Goal: Information Seeking & Learning: Learn about a topic

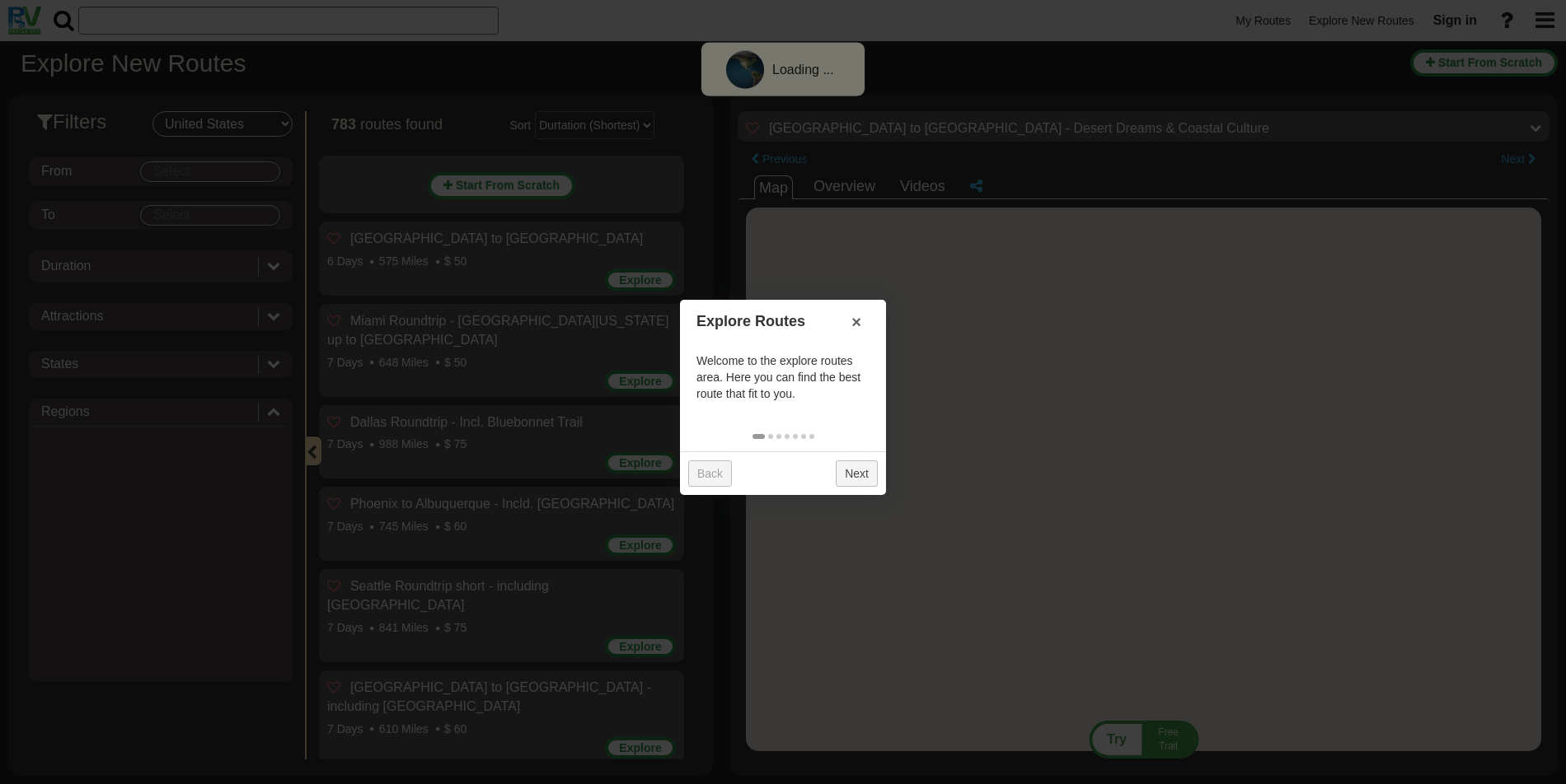
select select "number:2"
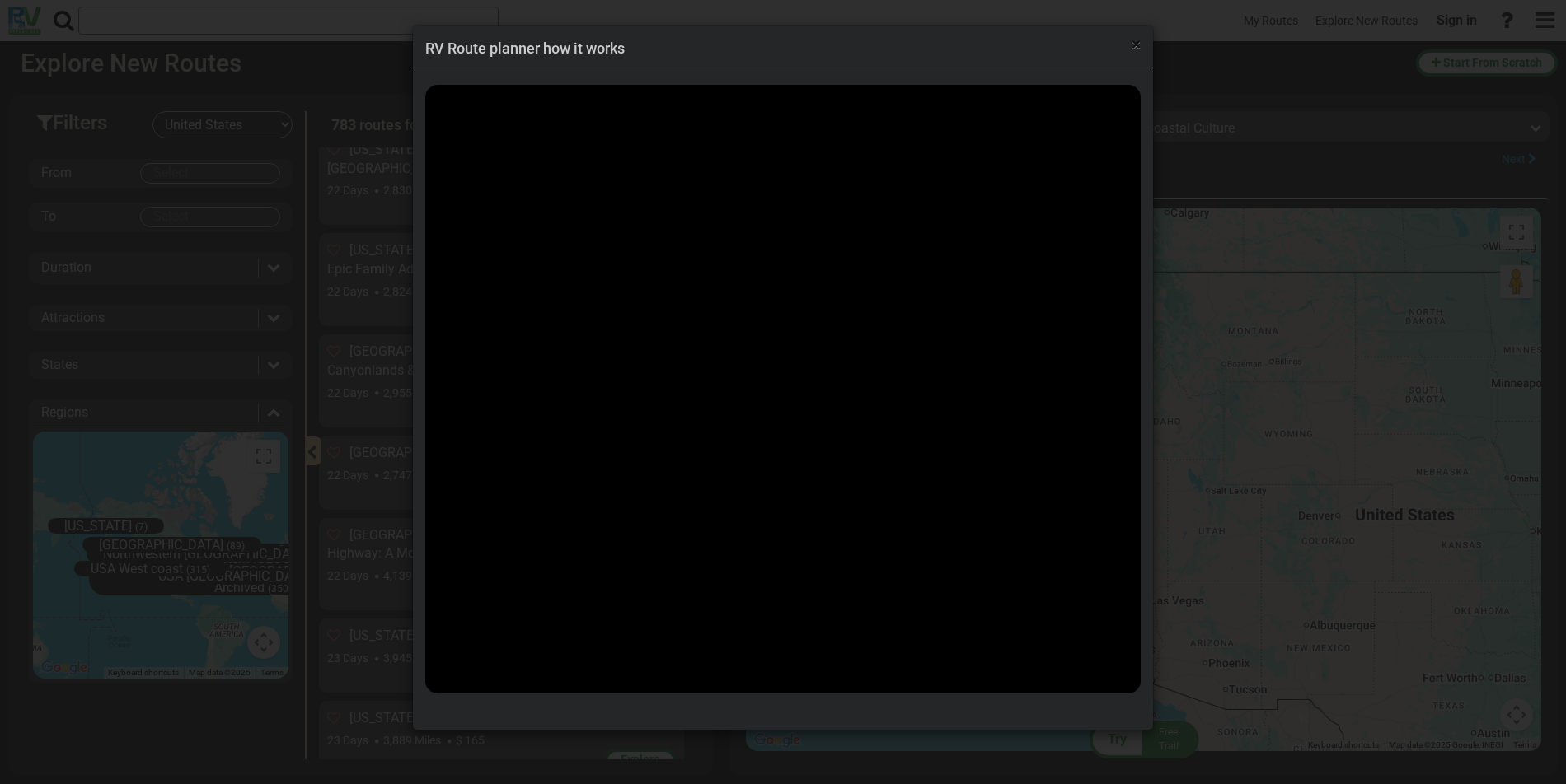
click at [1137, 47] on span "×" at bounding box center [1136, 45] width 9 height 20
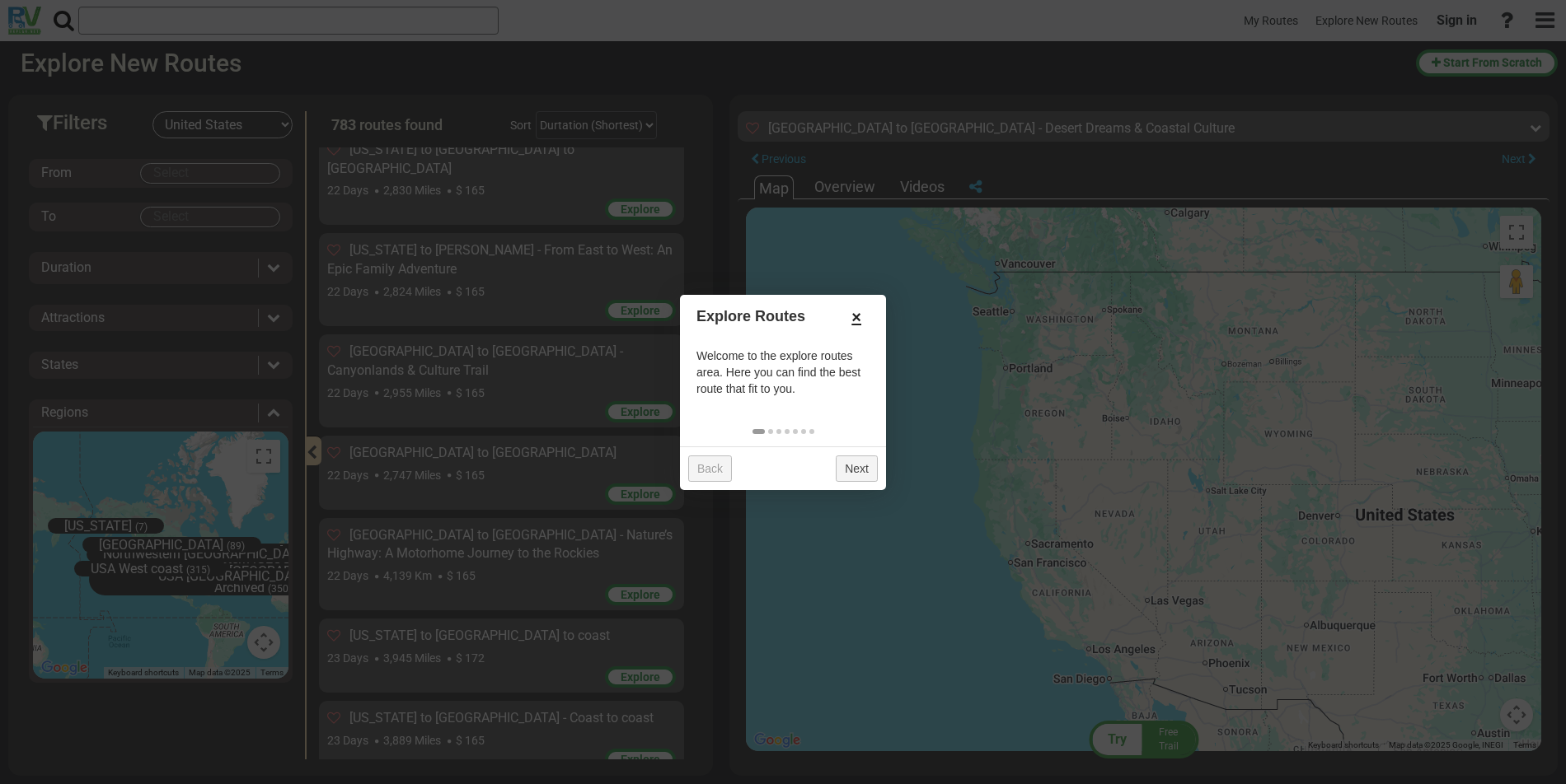
click at [853, 318] on link "×" at bounding box center [856, 317] width 27 height 28
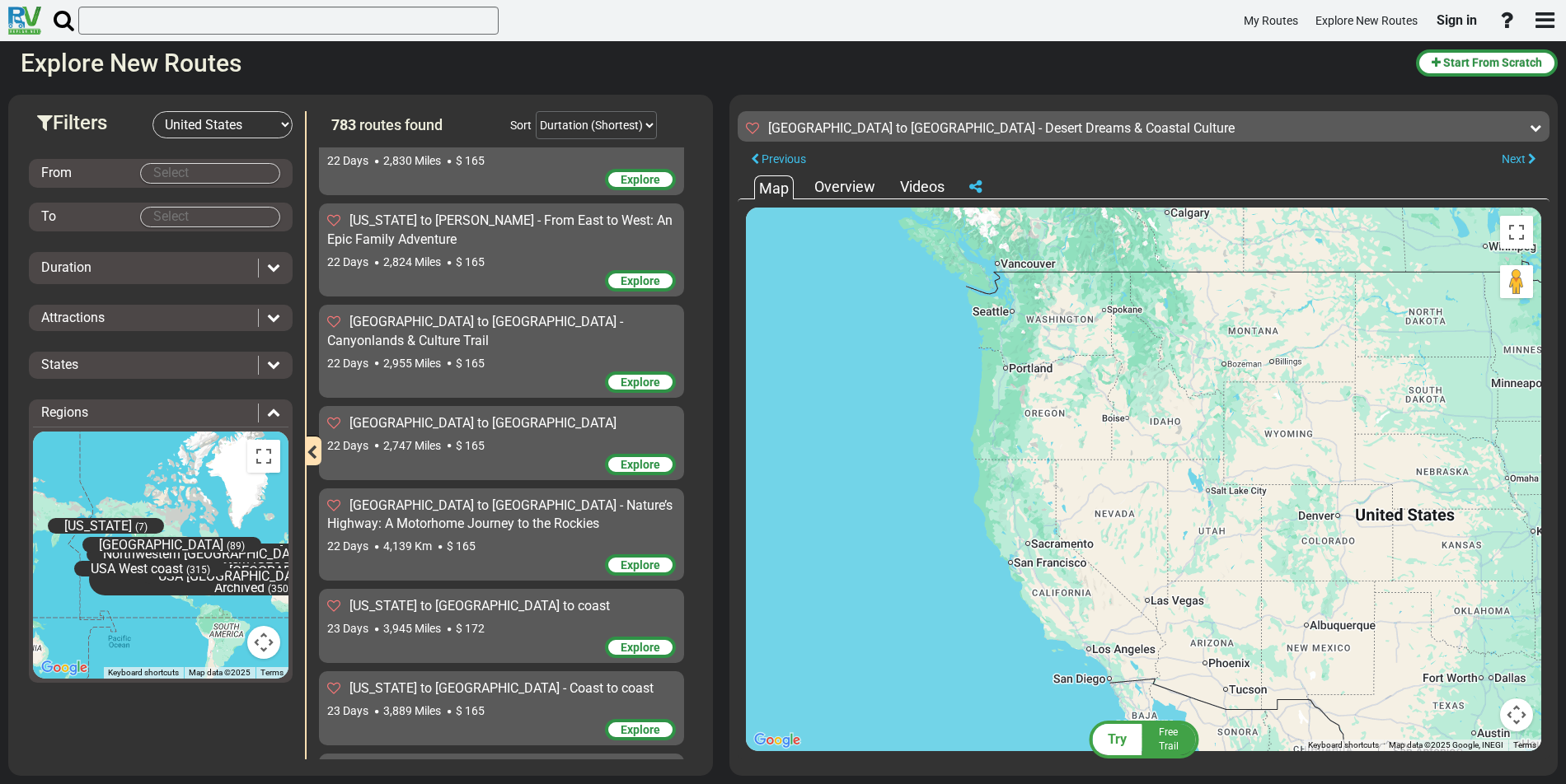
scroll to position [58077, 0]
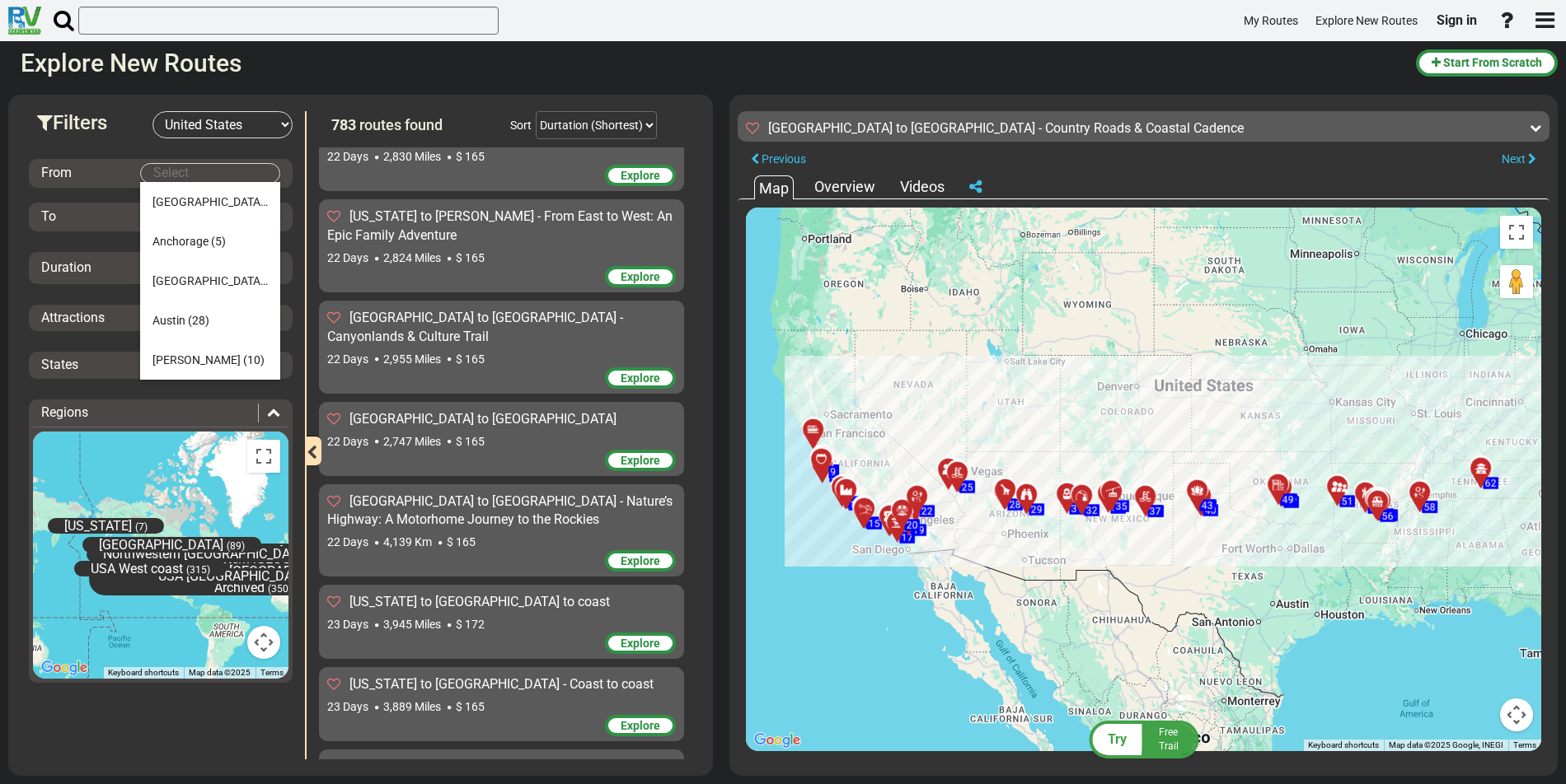
click at [206, 173] on body "My Routes Explore New Routes Sign in ×" at bounding box center [783, 392] width 1566 height 784
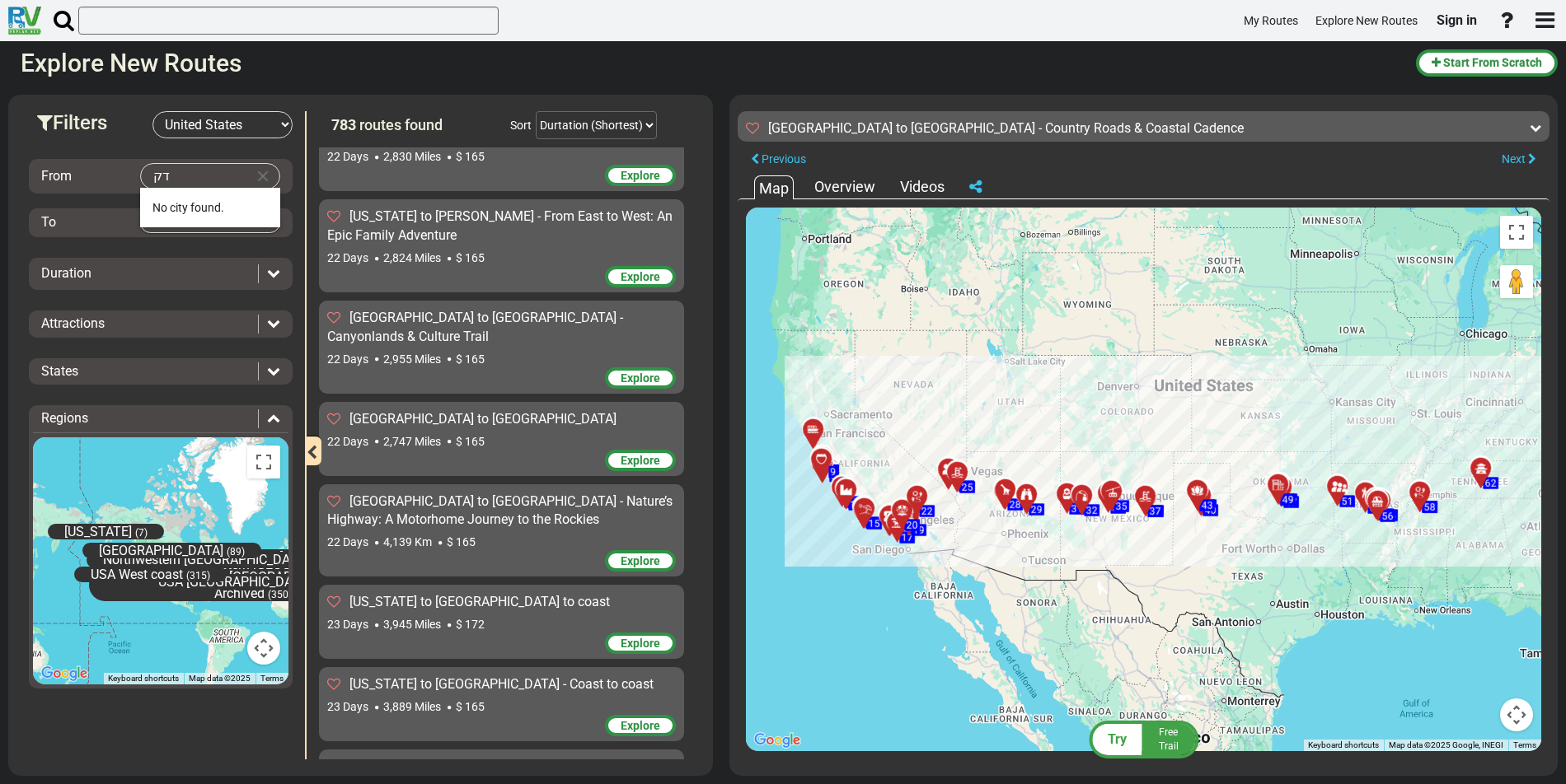
type input "ד"
type input "d"
click at [181, 206] on span "Se attle" at bounding box center [171, 207] width 36 height 13
type input "[GEOGRAPHIC_DATA]"
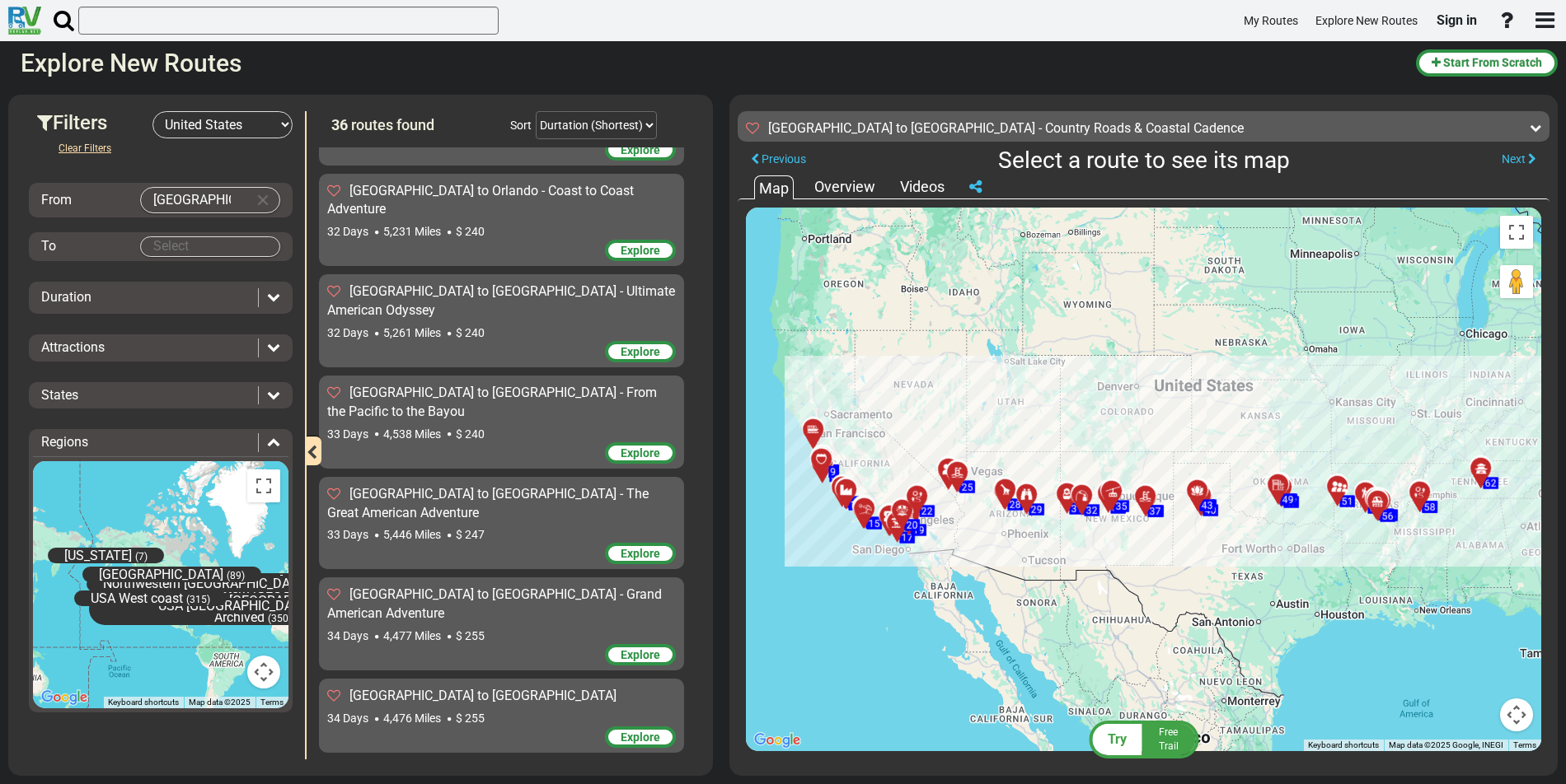
scroll to position [2596, 0]
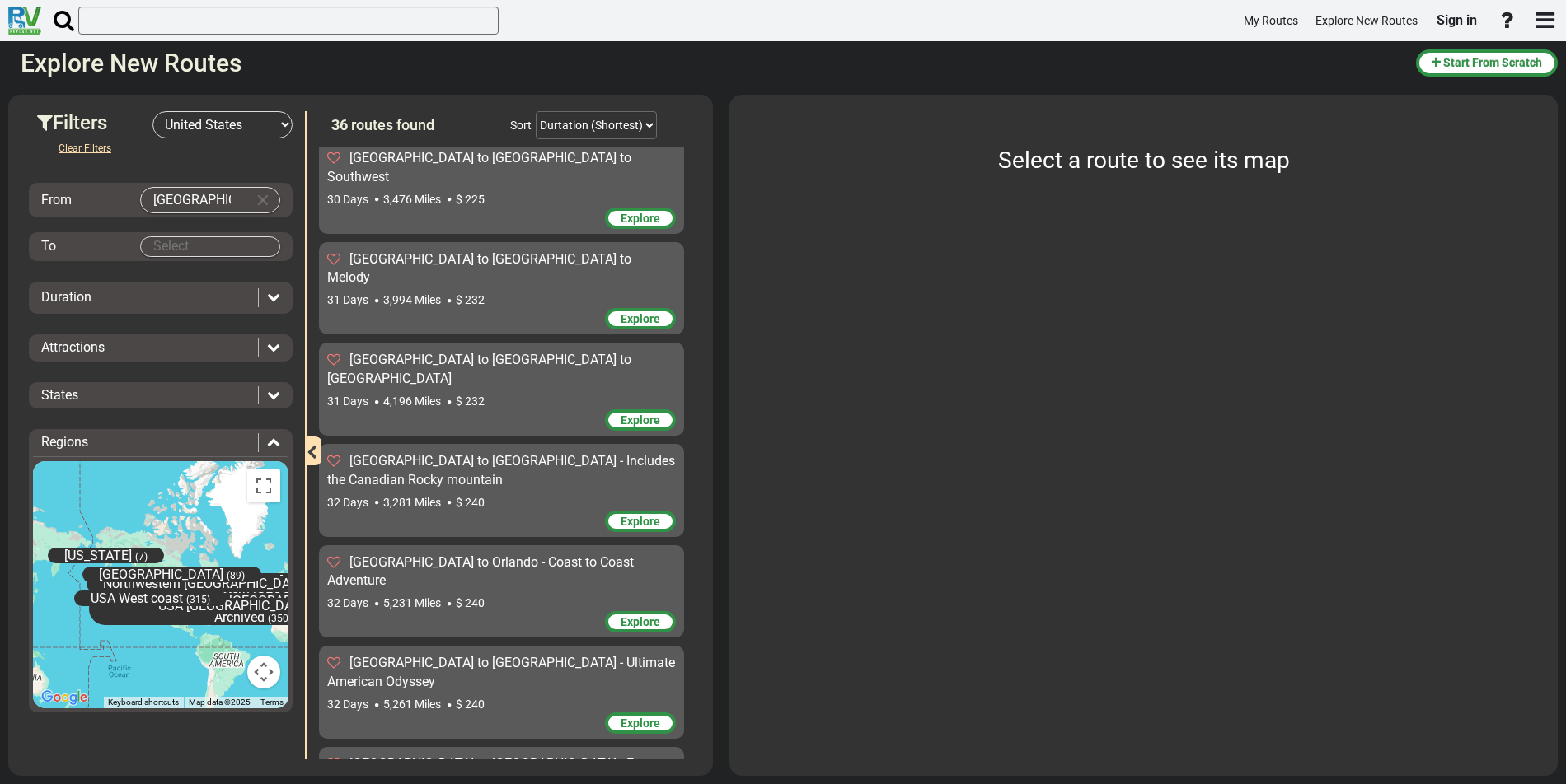
click at [188, 247] on body "My Routes Explore New Routes Sign in ×" at bounding box center [783, 392] width 1566 height 784
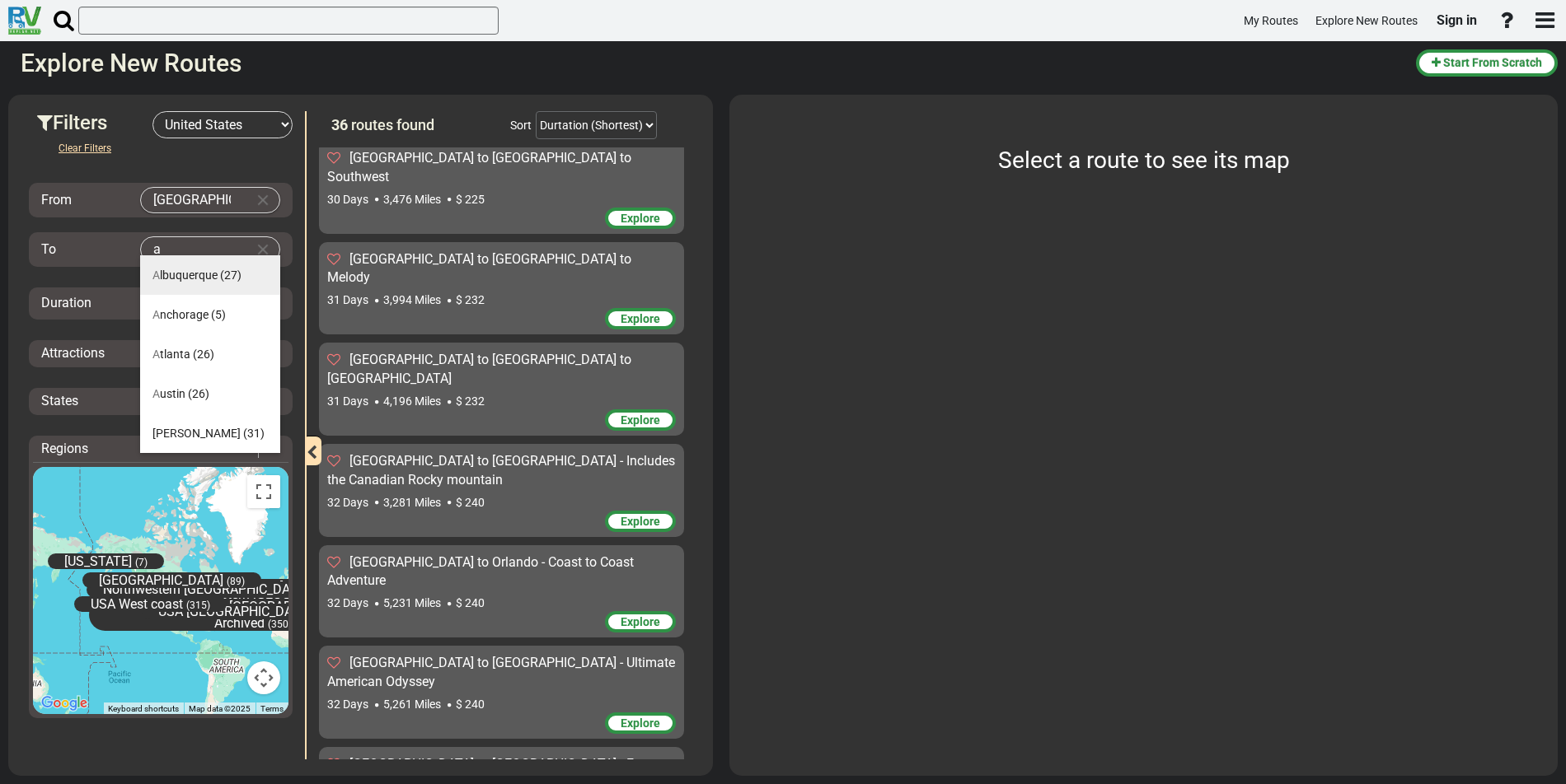
click at [184, 275] on span "A lbuquerque" at bounding box center [185, 275] width 65 height 13
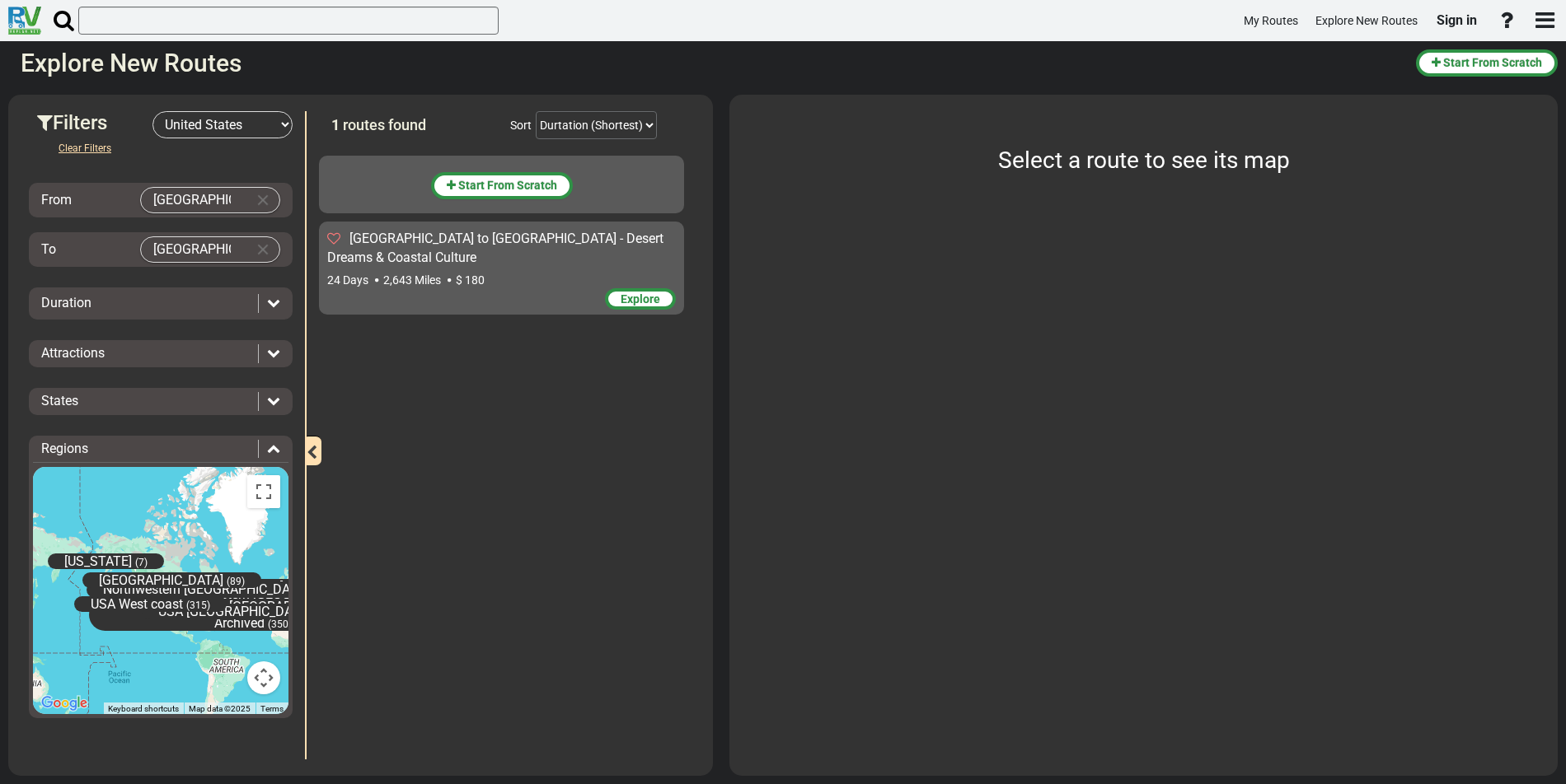
click at [650, 294] on span "Explore" at bounding box center [641, 298] width 40 height 13
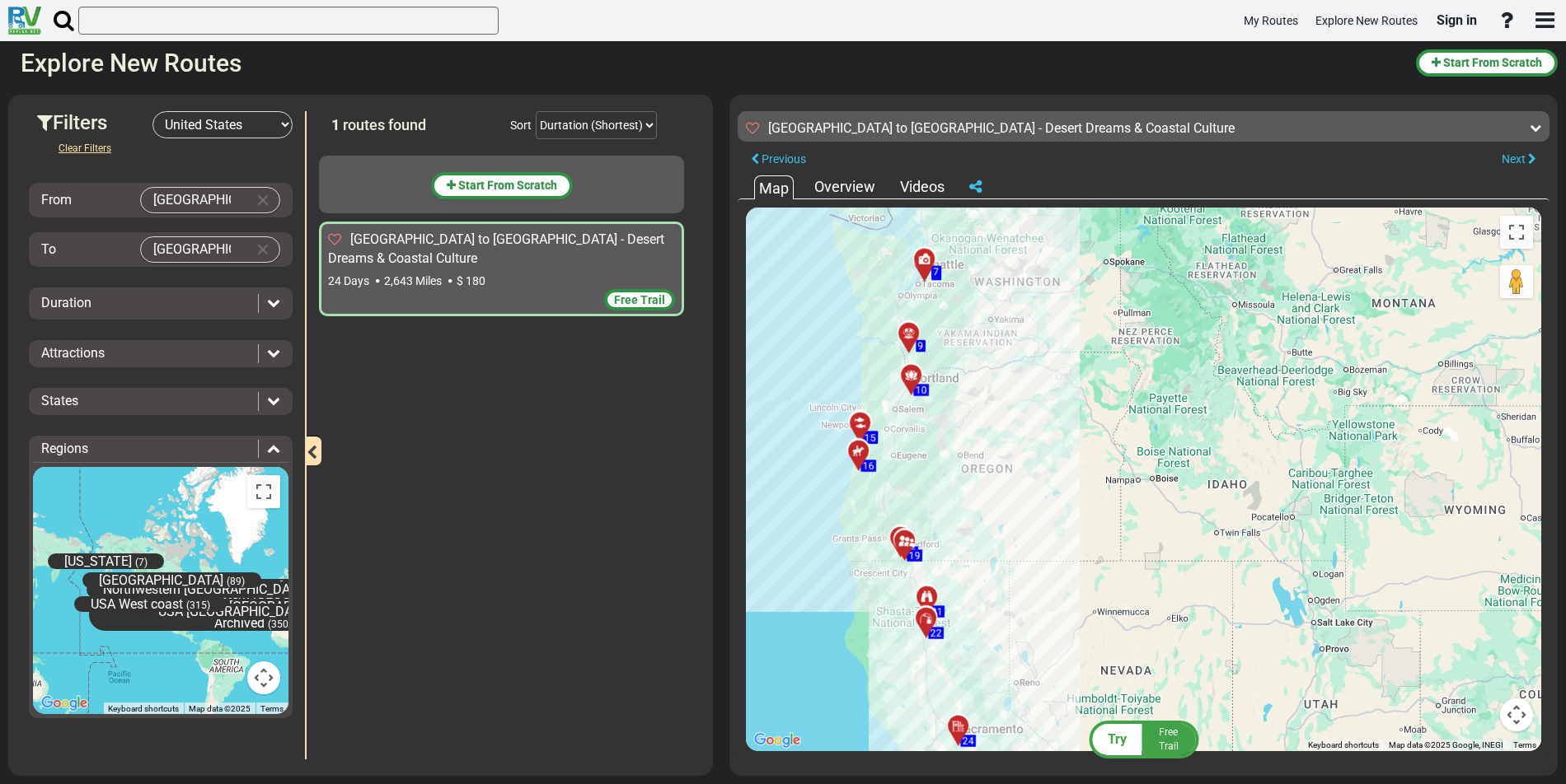
click at [249, 250] on md-autocomplete-wrap "[GEOGRAPHIC_DATA]" at bounding box center [209, 250] width 140 height 27
click at [220, 250] on input "[GEOGRAPHIC_DATA]" at bounding box center [193, 249] width 105 height 25
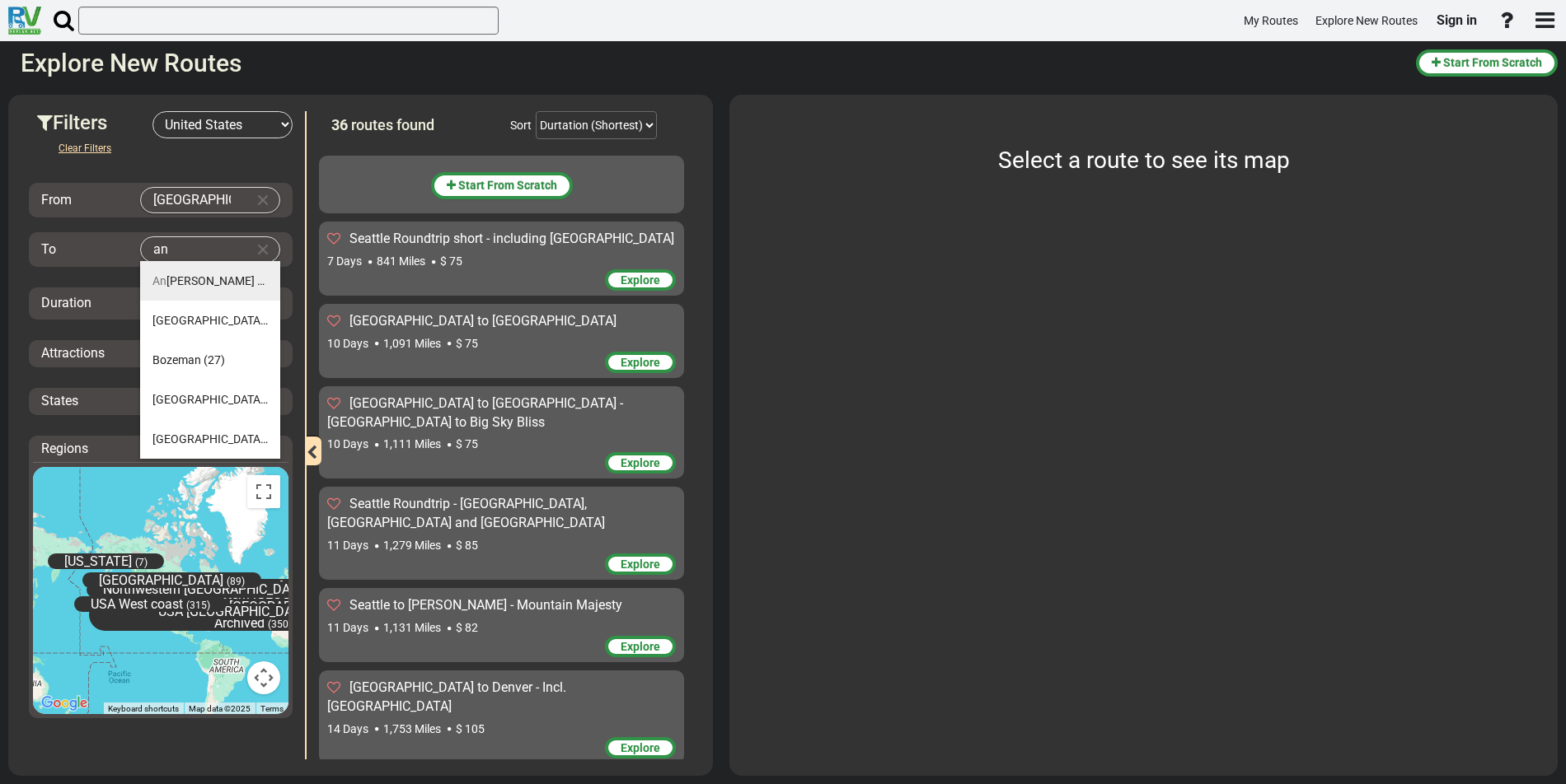
click at [189, 280] on span "An [PERSON_NAME]" at bounding box center [203, 280] width 102 height 13
type input "Anchorage"
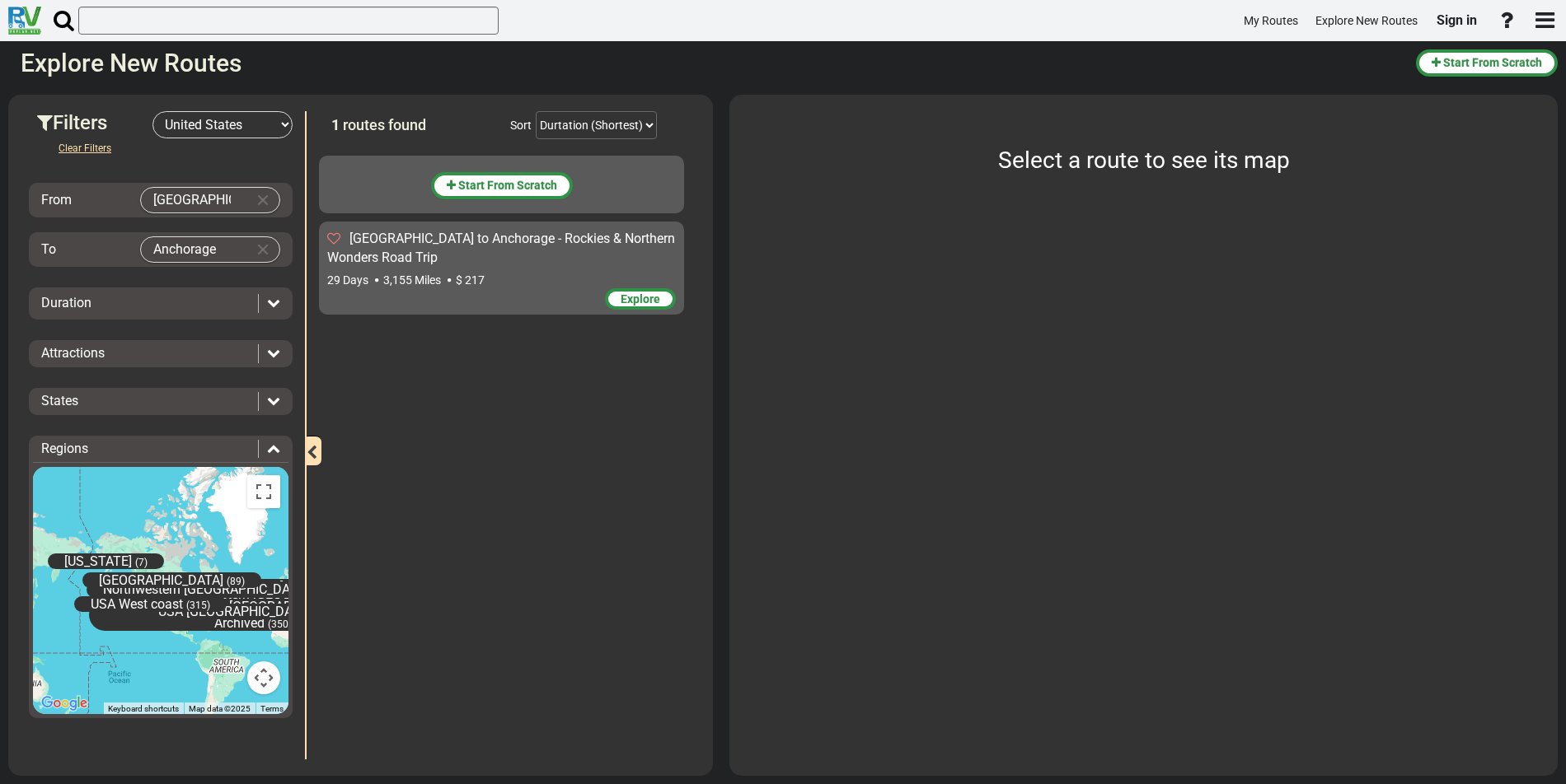
click at [662, 297] on div "Explore" at bounding box center [640, 299] width 70 height 22
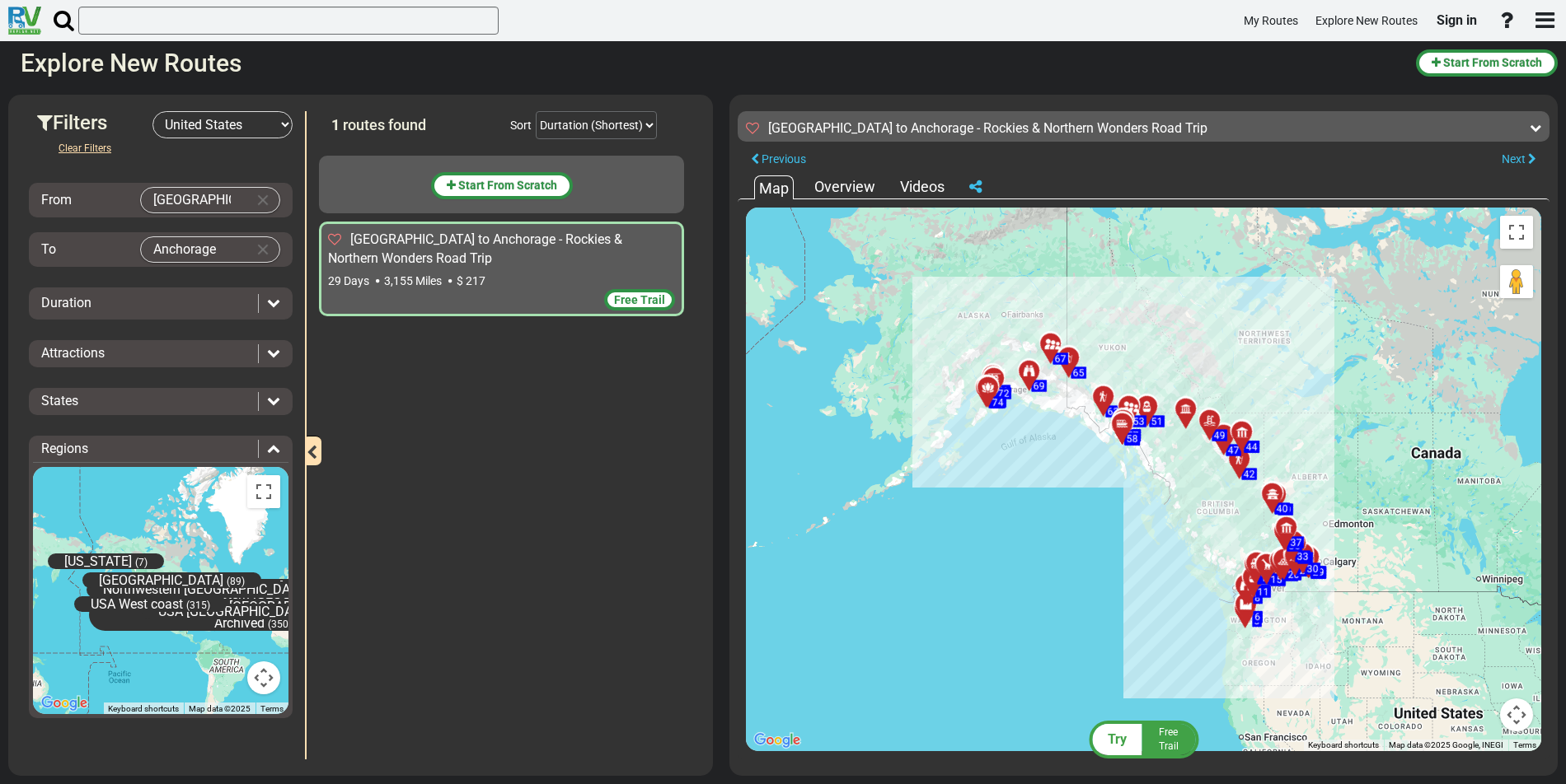
click at [632, 298] on span "Free Trail" at bounding box center [640, 299] width 52 height 13
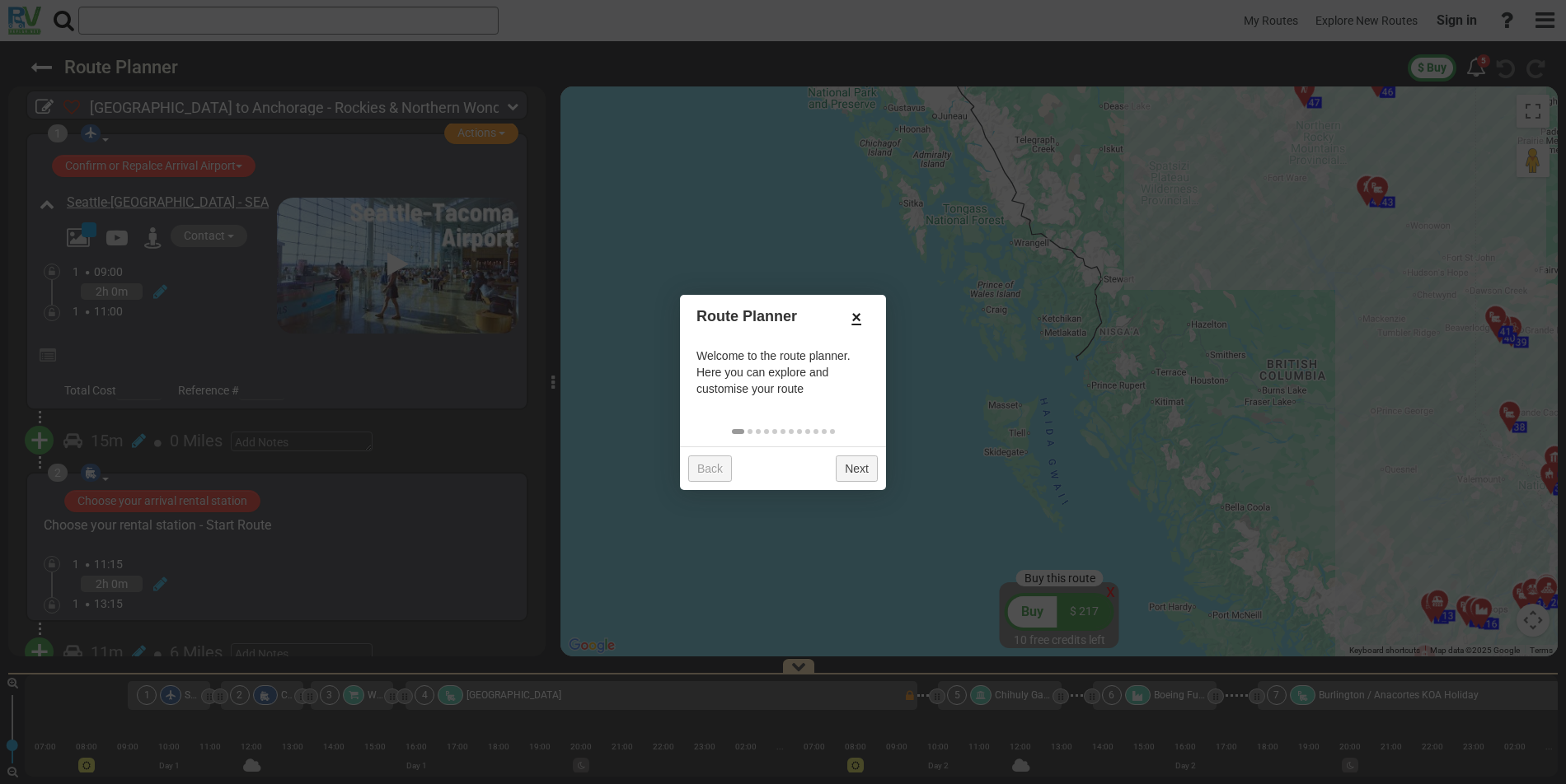
click at [859, 321] on link "×" at bounding box center [856, 317] width 27 height 28
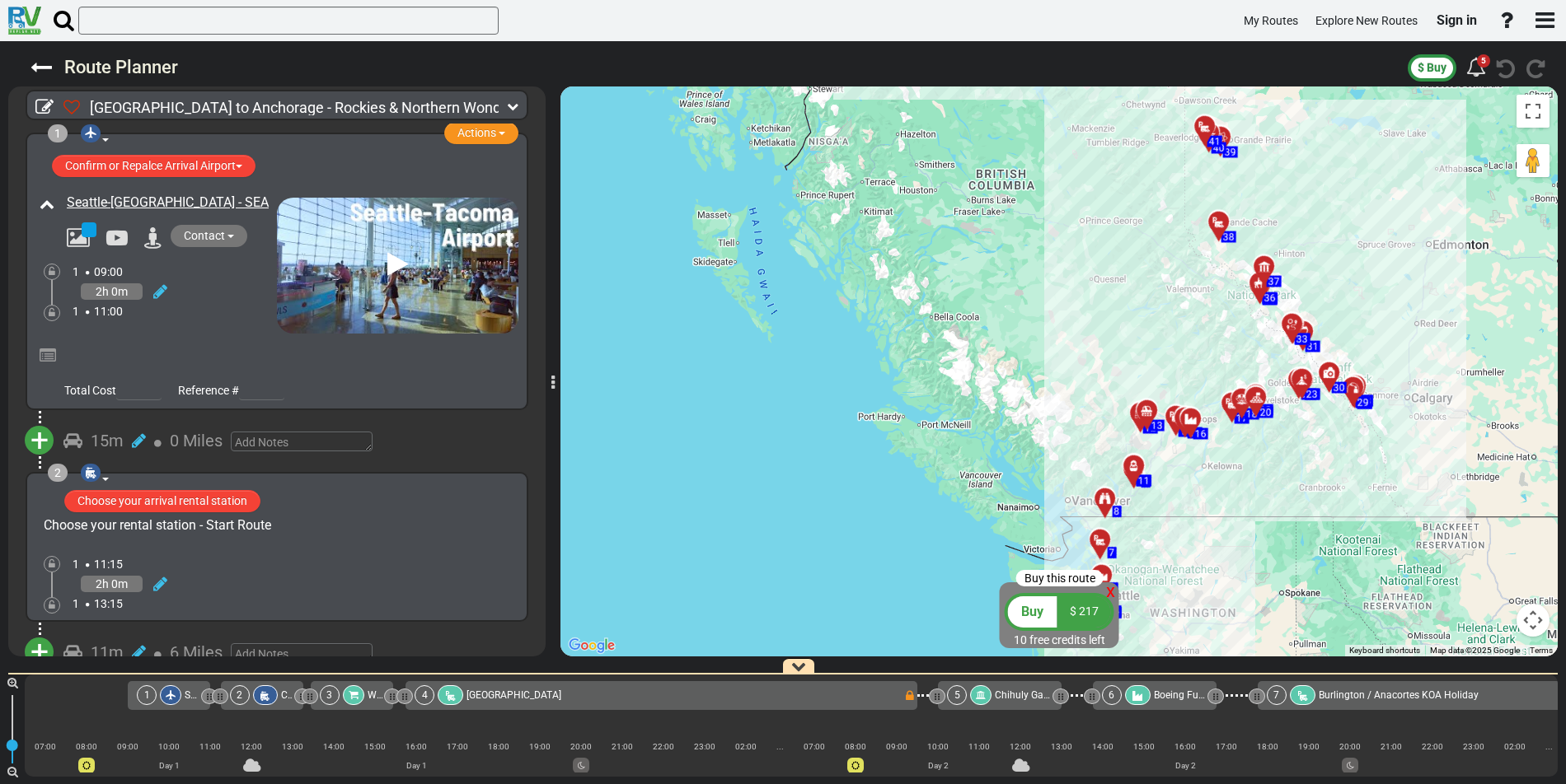
drag, startPoint x: 1068, startPoint y: 393, endPoint x: 775, endPoint y: 202, distance: 349.8
click at [775, 202] on div "To activate drag with keyboard, press Alt + Enter. Once in keyboard drag state,…" at bounding box center [1059, 371] width 998 height 570
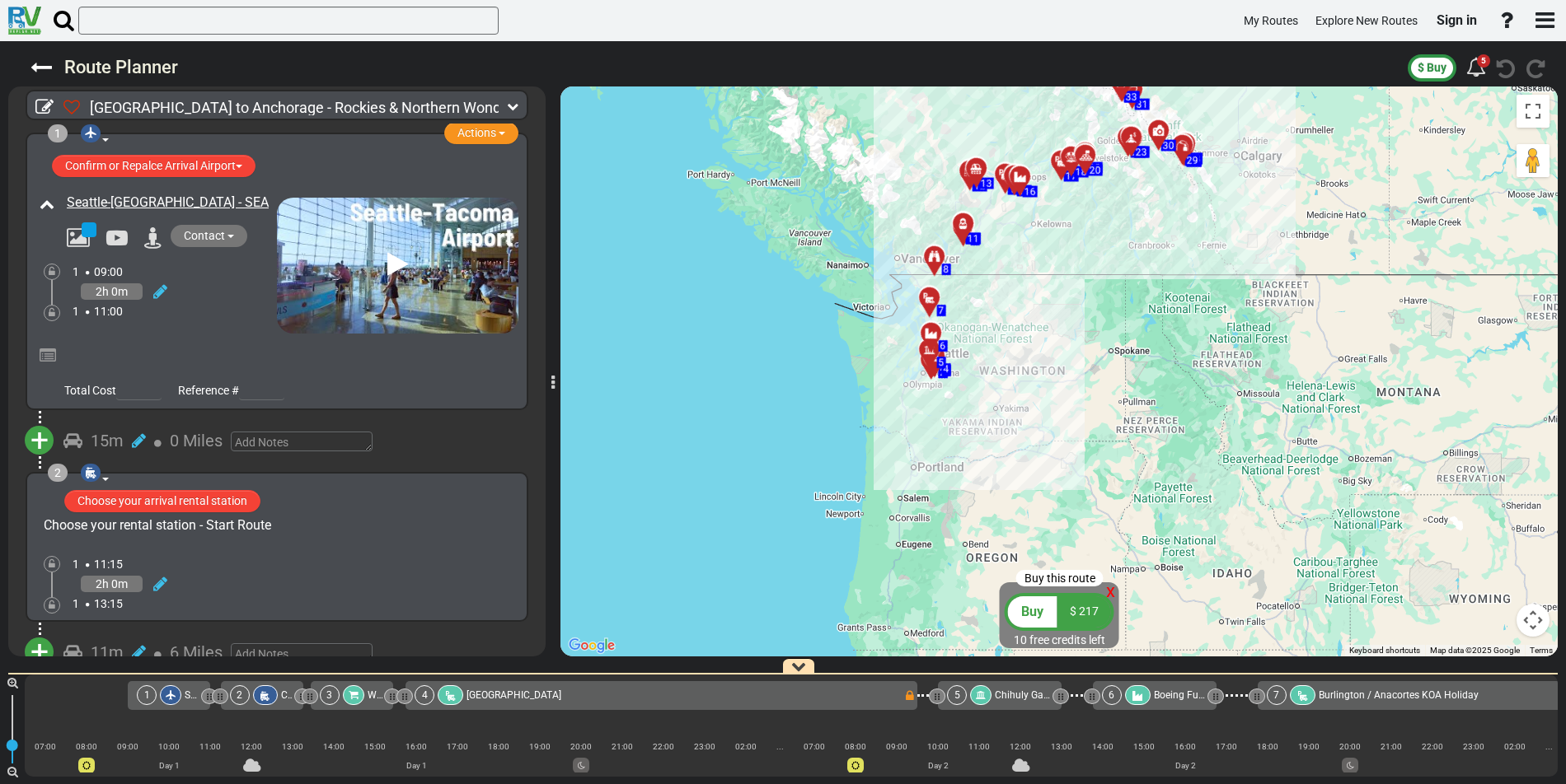
drag, startPoint x: 923, startPoint y: 271, endPoint x: 743, endPoint y: 22, distance: 307.2
click at [743, 22] on div "My Routes Explore New Routes Sign in × Name Email" at bounding box center [783, 392] width 1566 height 784
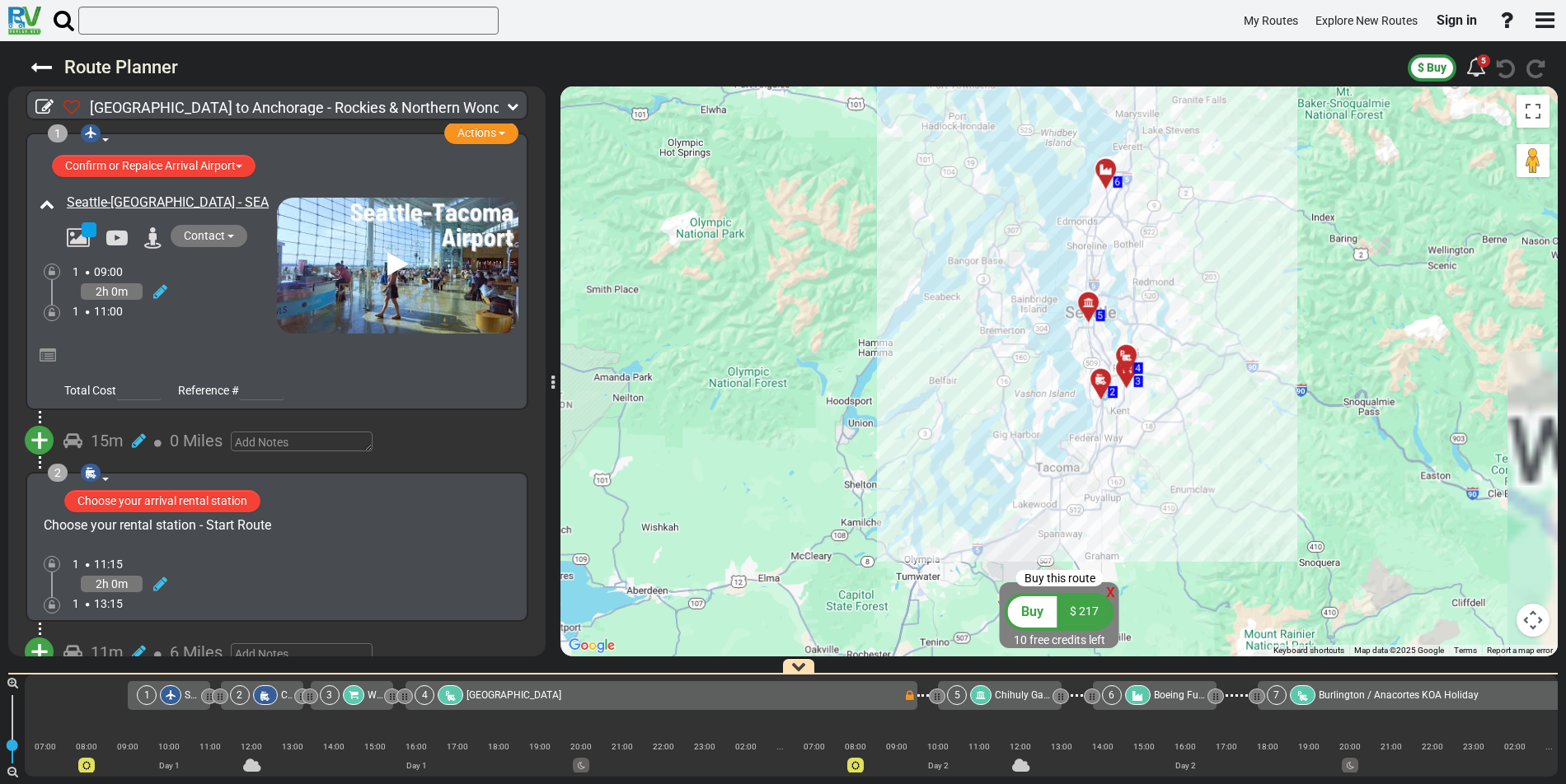
drag, startPoint x: 991, startPoint y: 404, endPoint x: 870, endPoint y: 147, distance: 284.1
click at [870, 147] on div "To activate drag with keyboard, press Alt + Enter. Once in keyboard drag state,…" at bounding box center [1059, 371] width 998 height 570
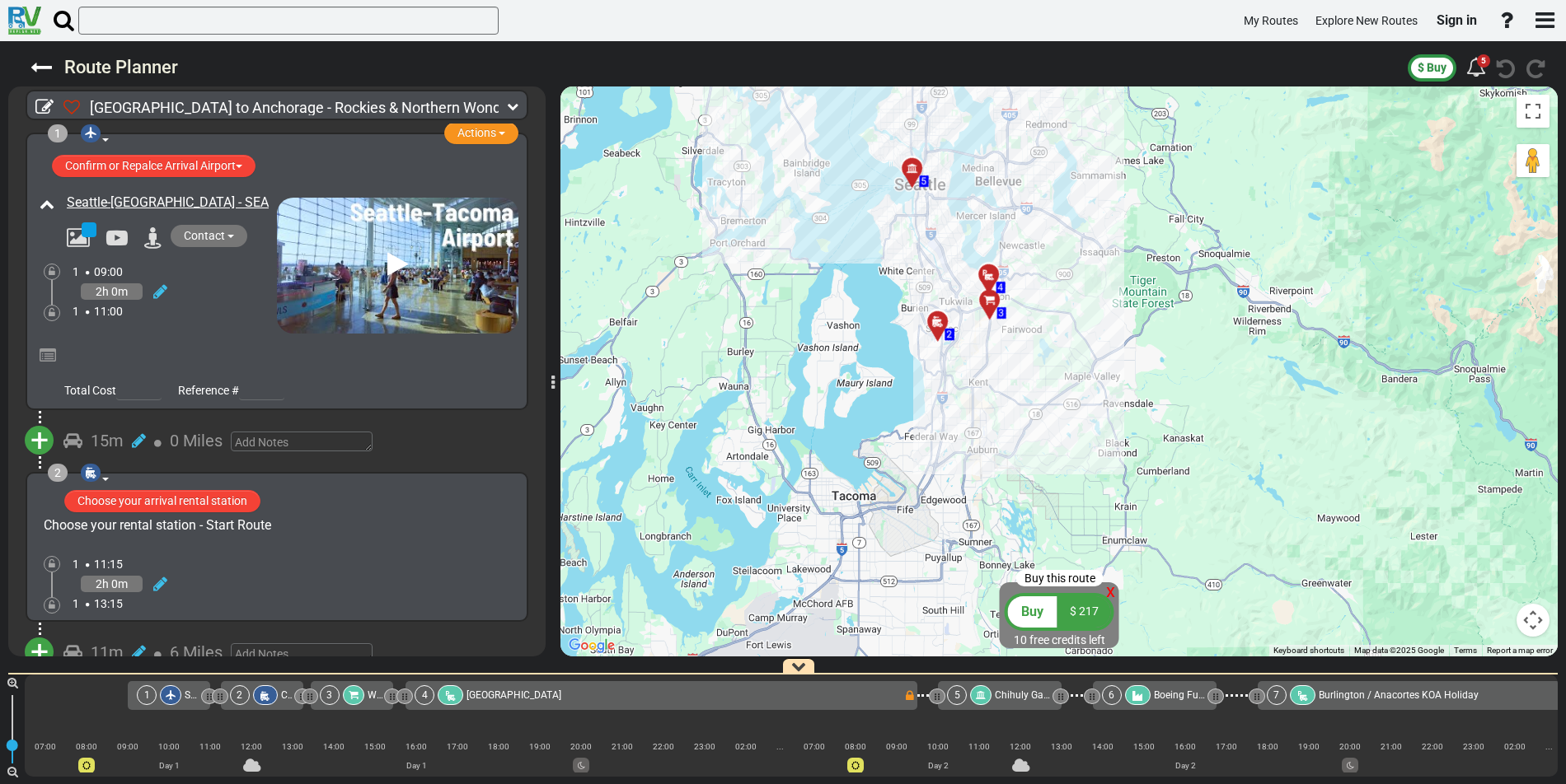
click at [935, 329] on div at bounding box center [943, 329] width 27 height 26
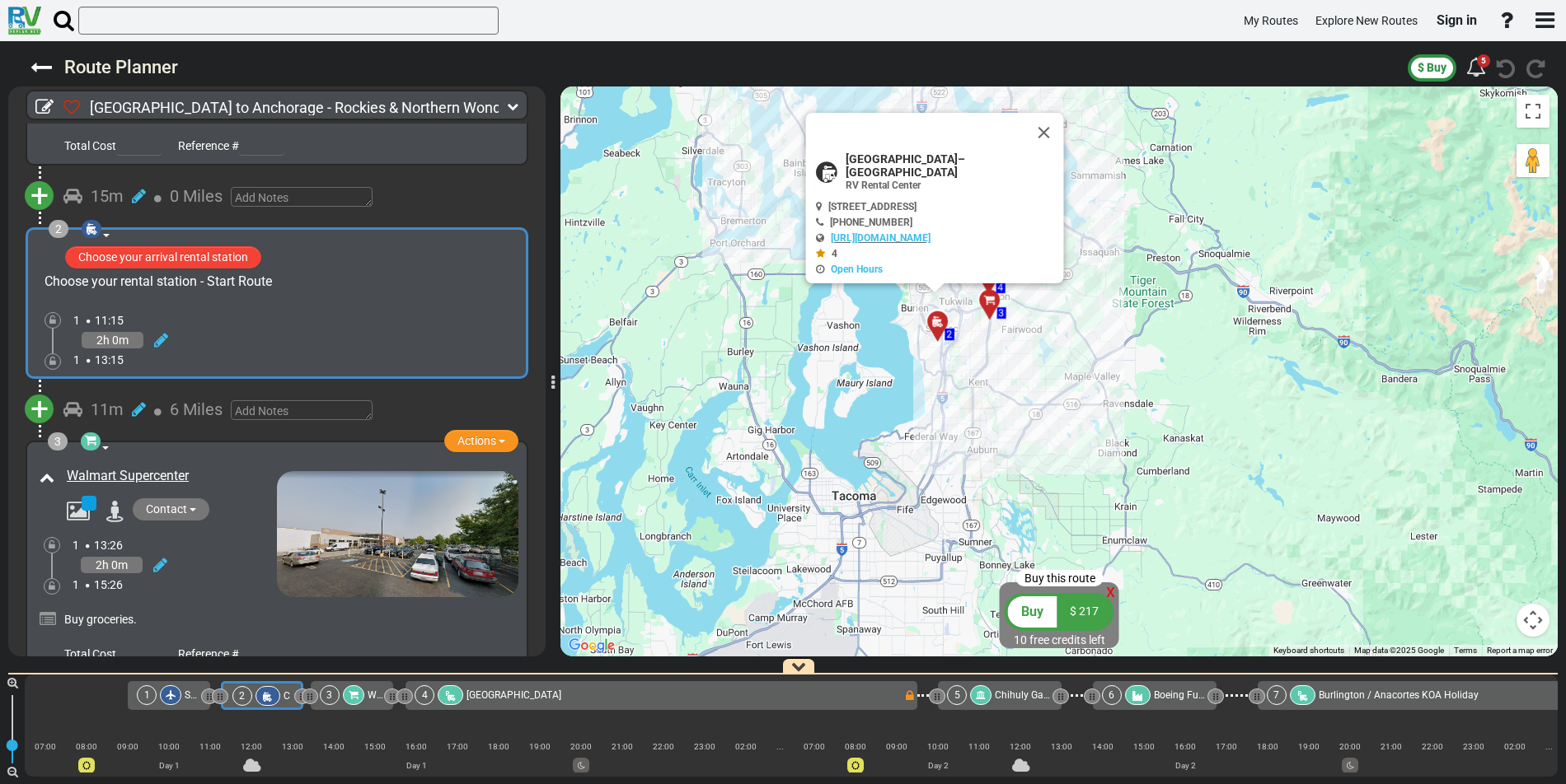
scroll to position [286, 0]
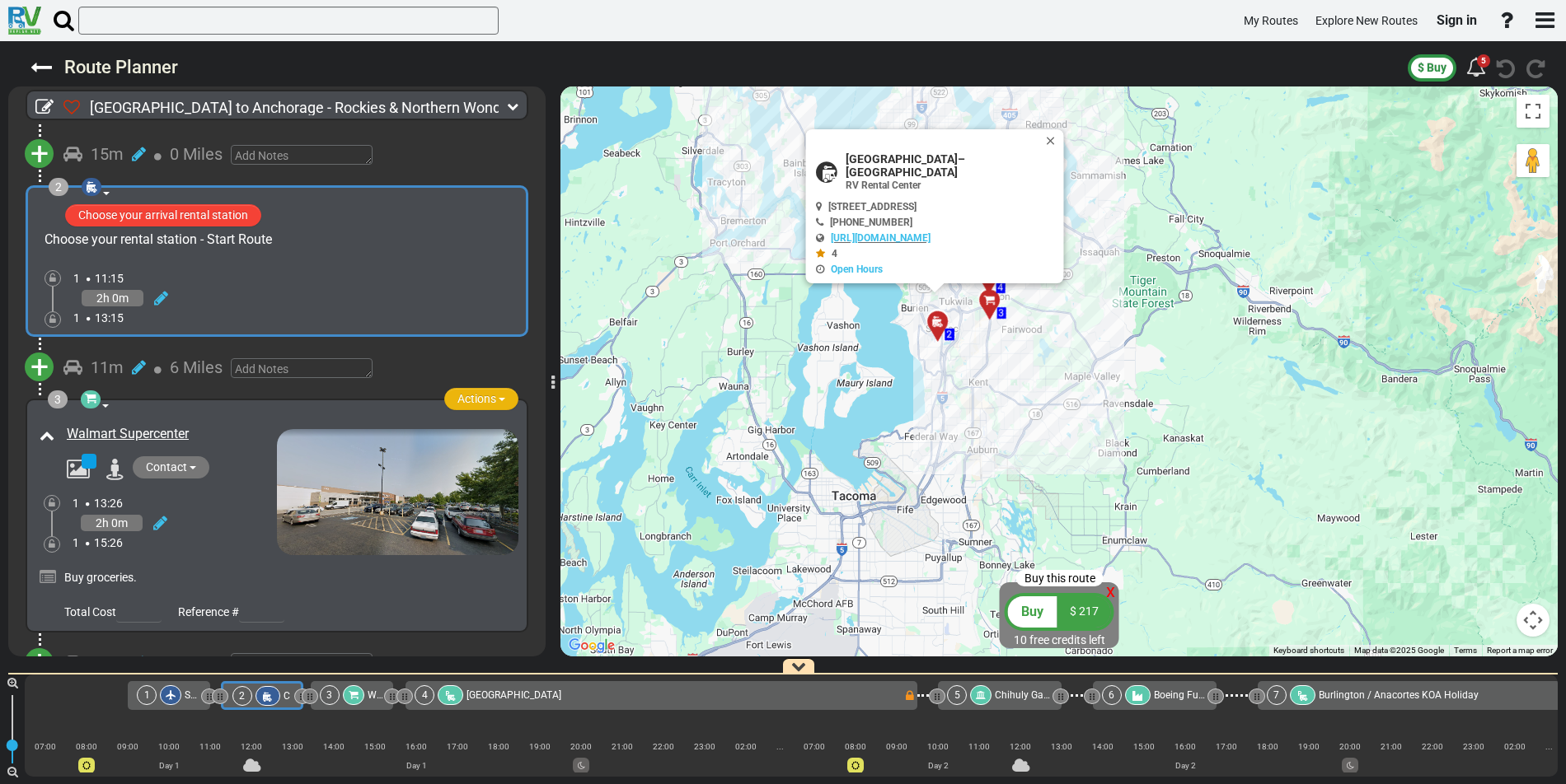
click at [499, 402] on button "Actions" at bounding box center [481, 398] width 74 height 22
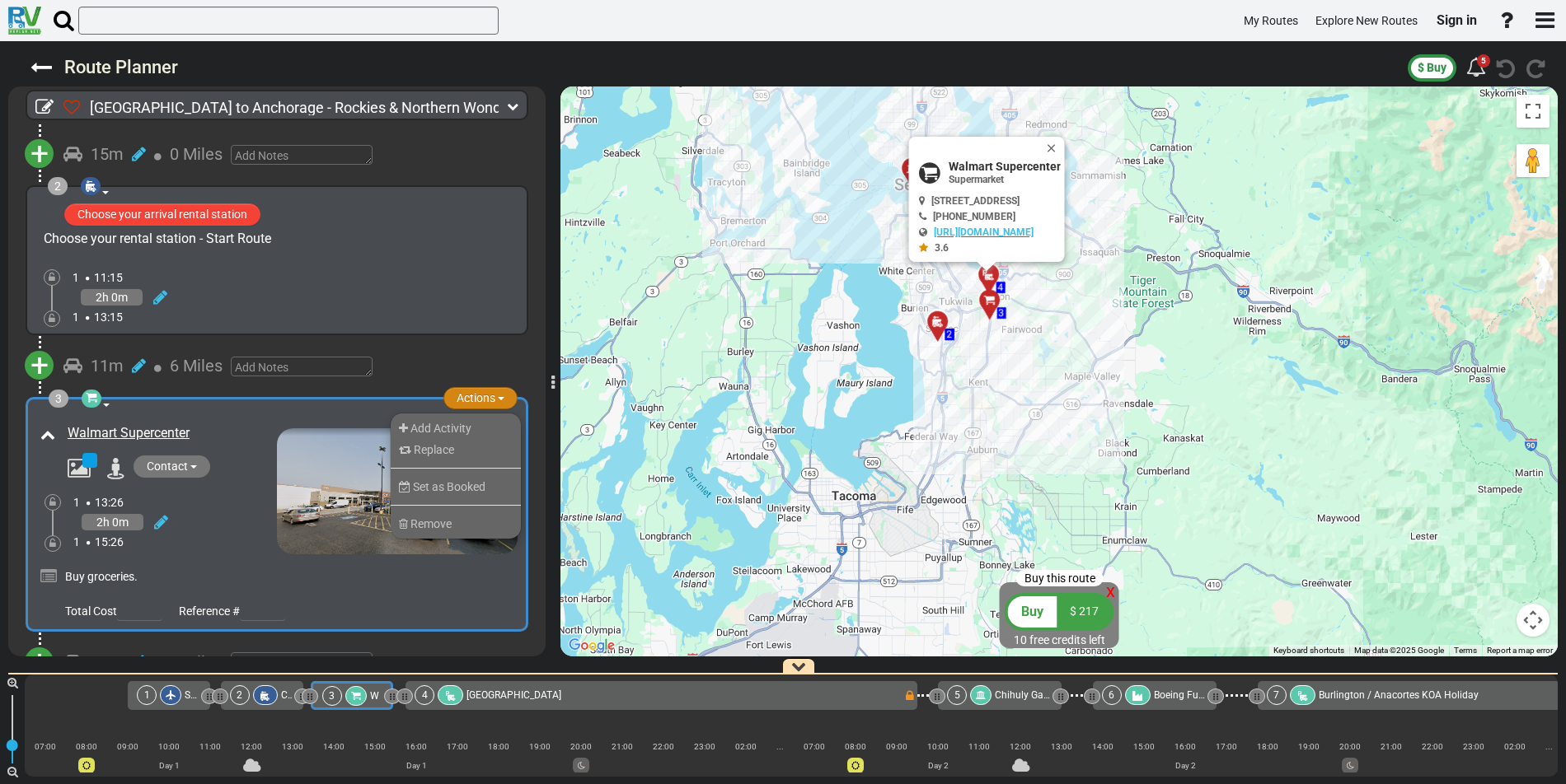
click at [499, 402] on button "Actions" at bounding box center [480, 398] width 74 height 22
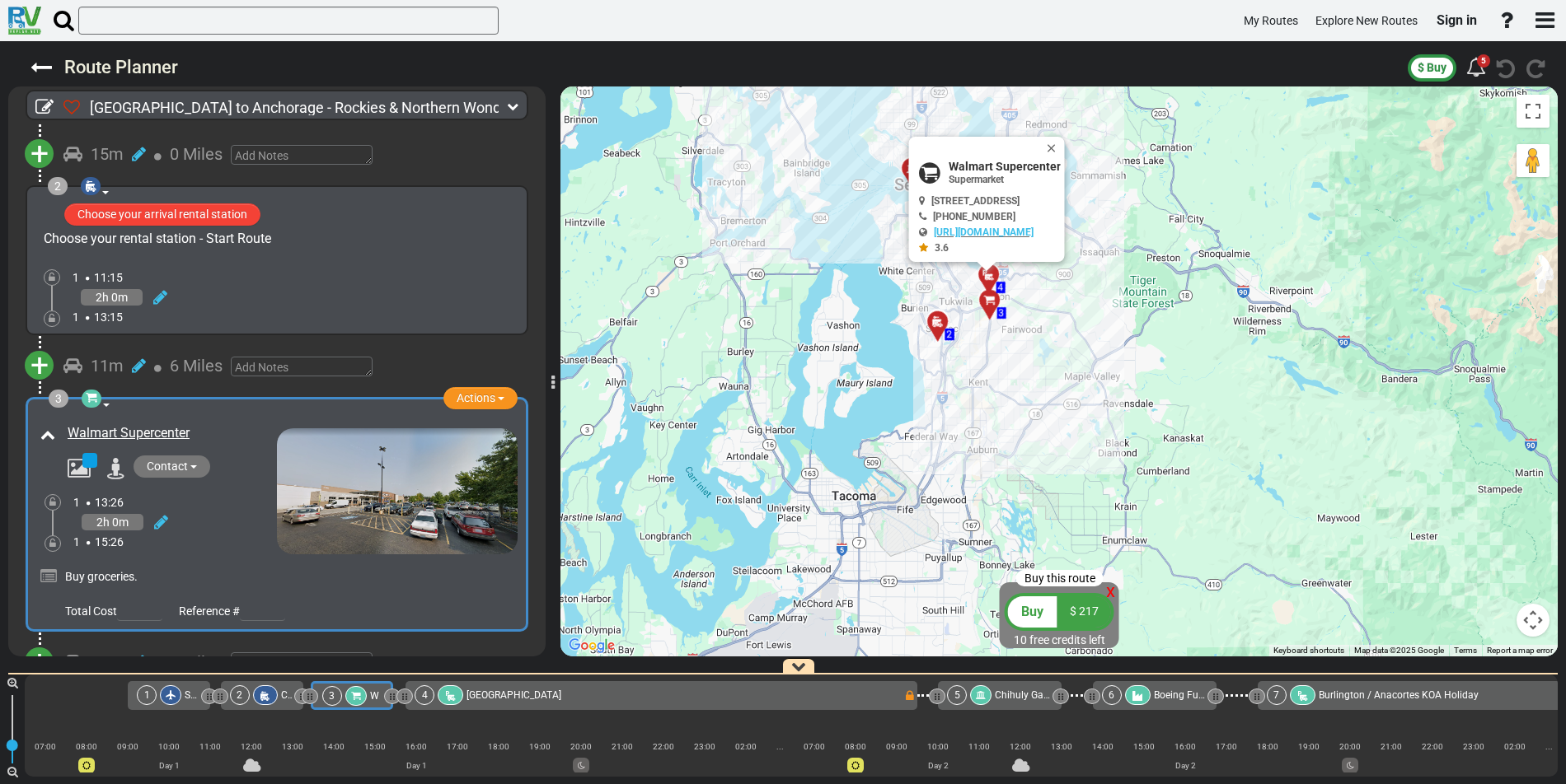
click at [1009, 341] on div "To activate drag with keyboard, press Alt + Enter. Once in keyboard drag state,…" at bounding box center [1059, 371] width 998 height 570
click at [1065, 156] on button "Close" at bounding box center [1055, 148] width 20 height 23
click at [1080, 617] on div "$ 217" at bounding box center [1084, 613] width 54 height 32
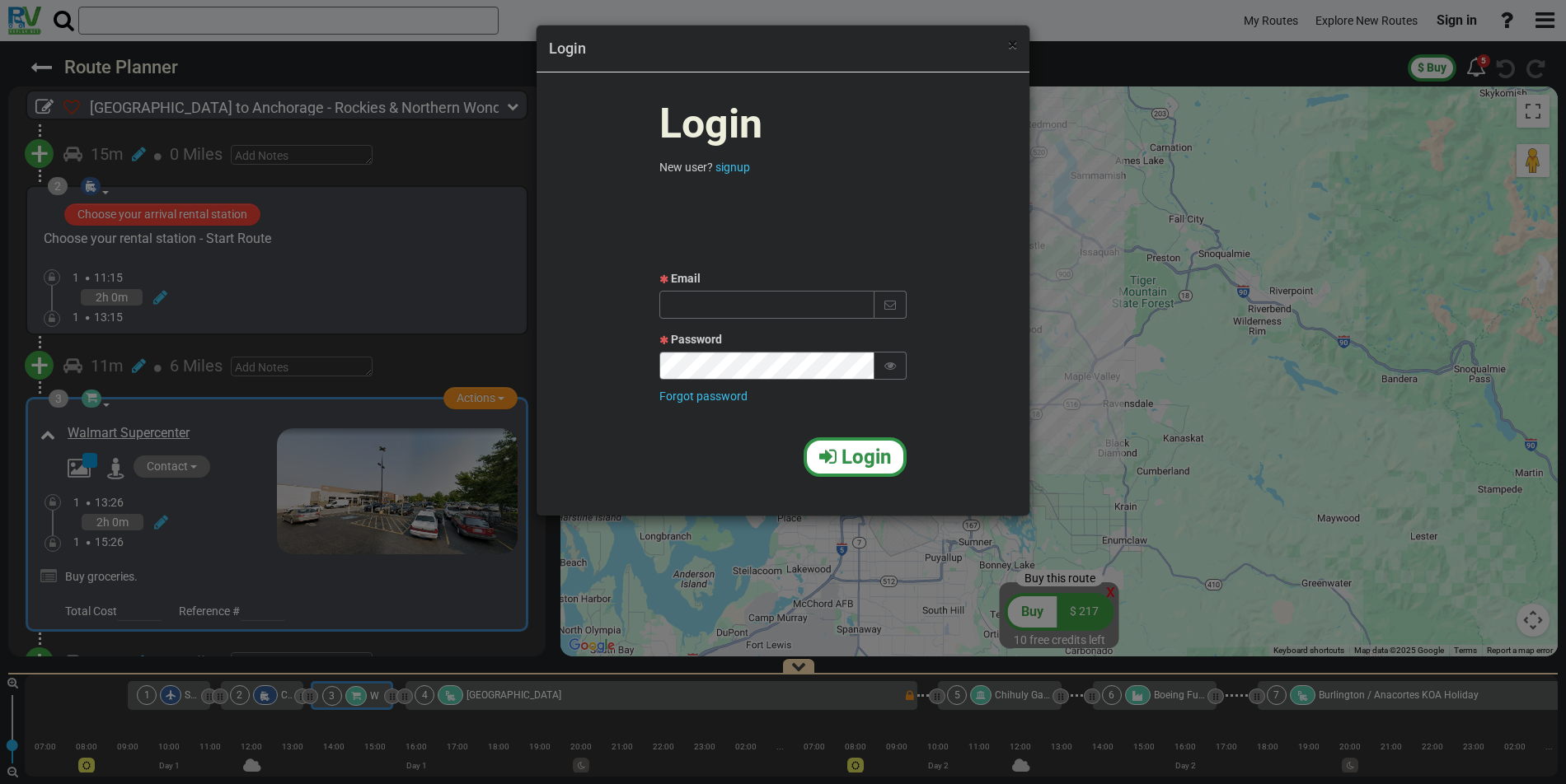
click at [1010, 43] on span "×" at bounding box center [1013, 45] width 9 height 20
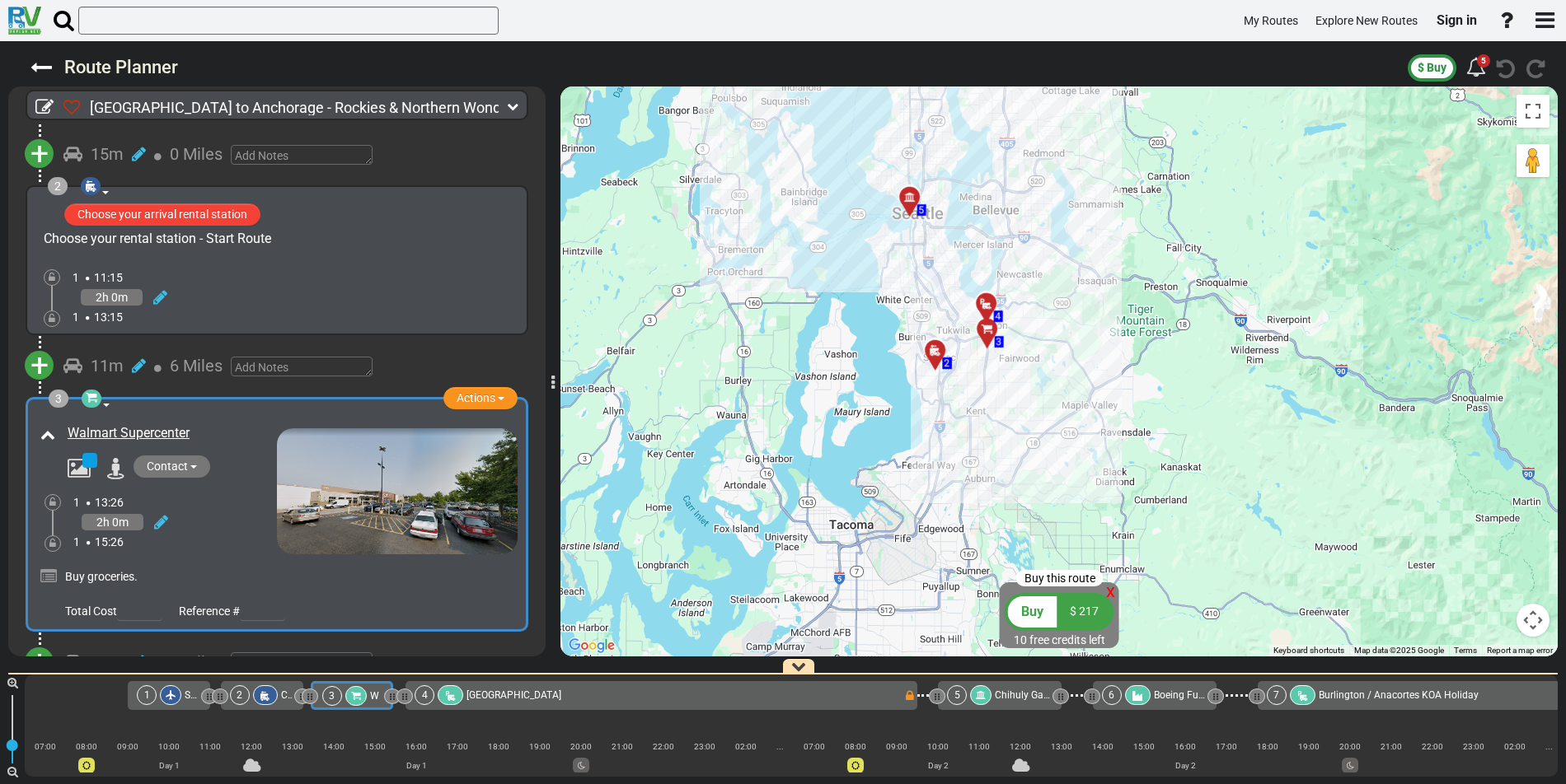
drag, startPoint x: 838, startPoint y: 292, endPoint x: 836, endPoint y: 327, distance: 35.1
click at [836, 327] on div "To activate drag with keyboard, press Alt + Enter. Once in keyboard drag state,…" at bounding box center [1059, 371] width 998 height 570
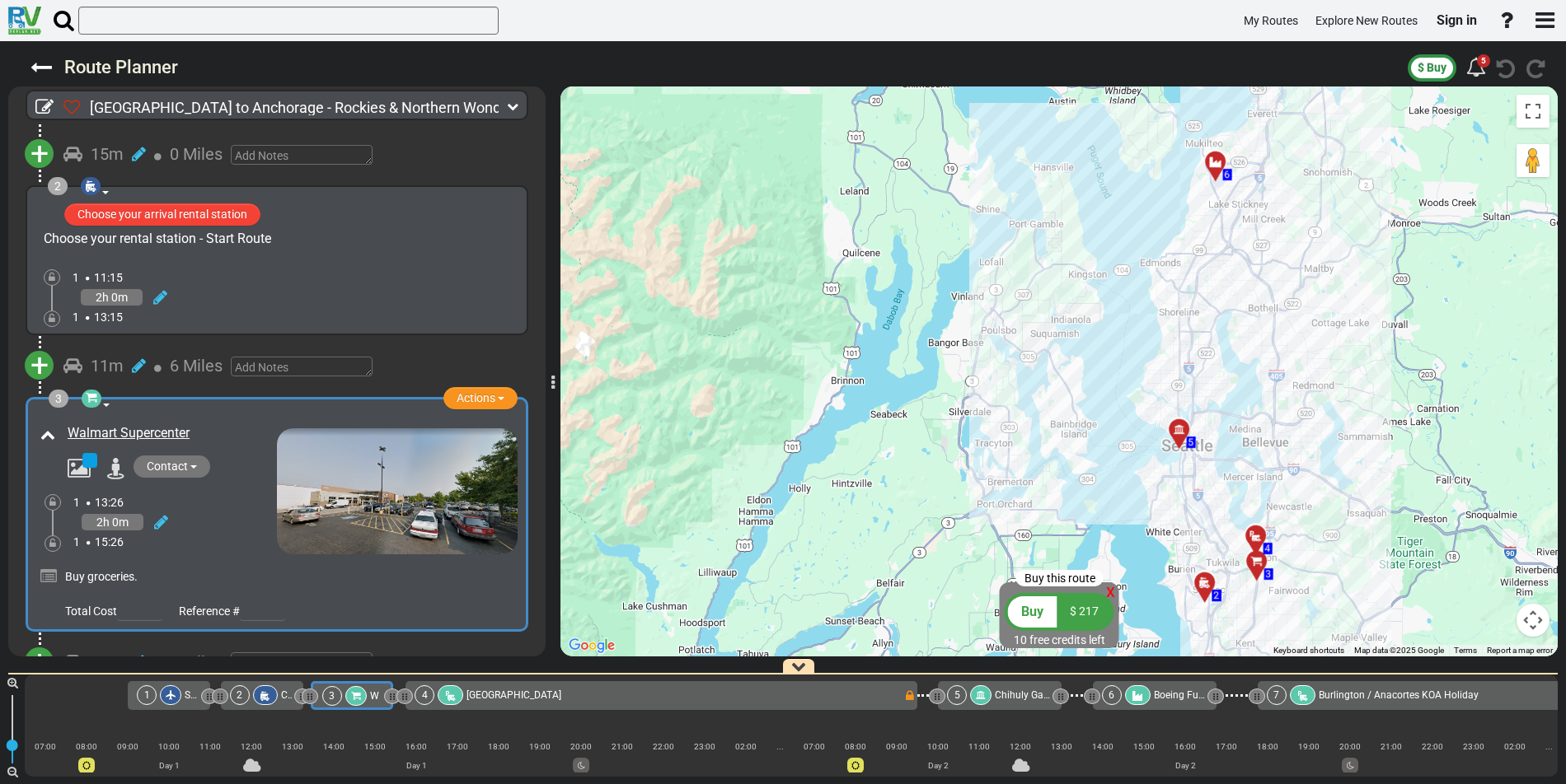
drag, startPoint x: 1310, startPoint y: 290, endPoint x: 1151, endPoint y: 239, distance: 167.0
click at [1151, 239] on div "To activate drag with keyboard, press Alt + Enter. Once in keyboard drag state,…" at bounding box center [1059, 371] width 998 height 570
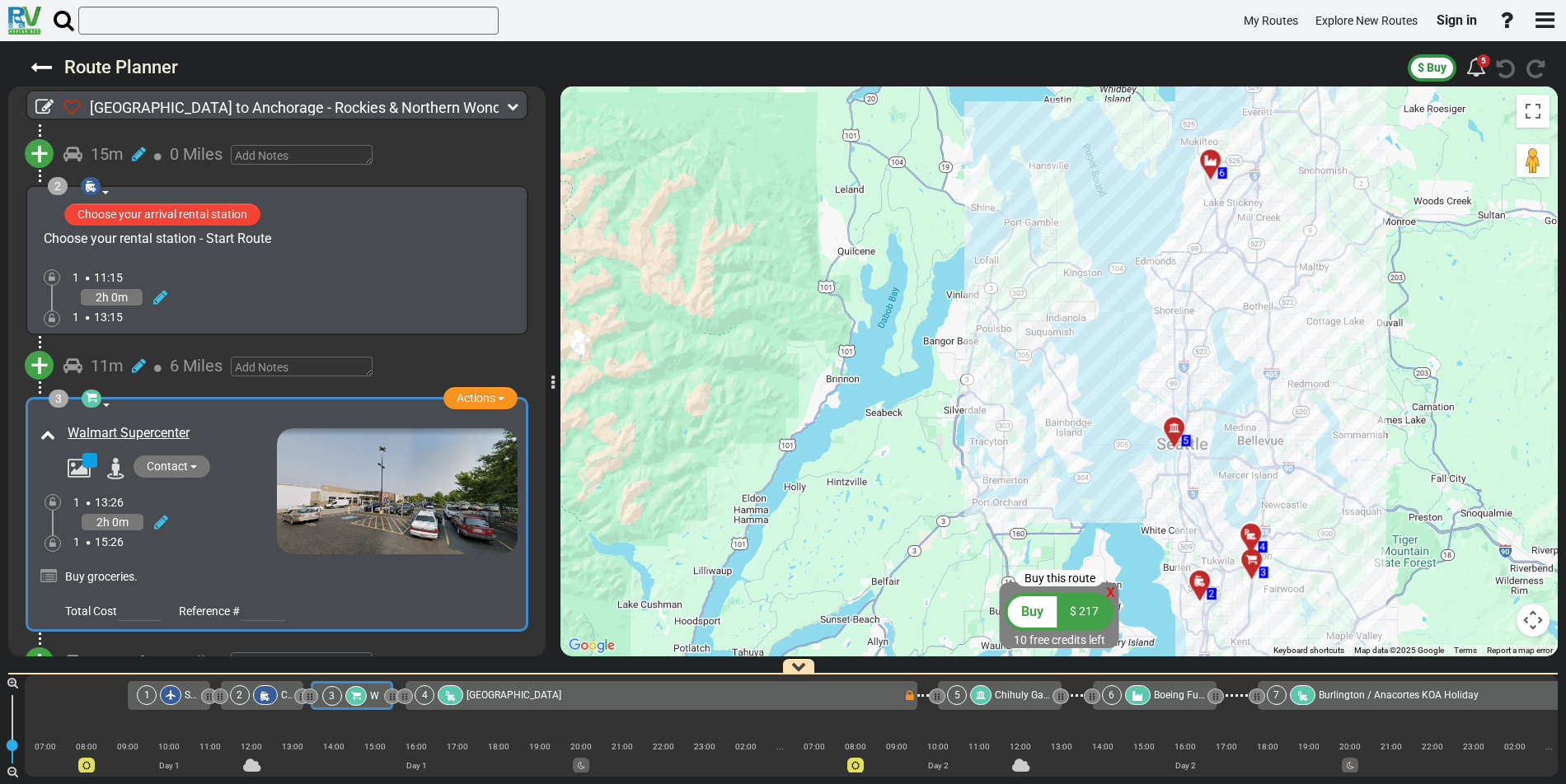
click at [1209, 167] on div at bounding box center [1216, 168] width 27 height 26
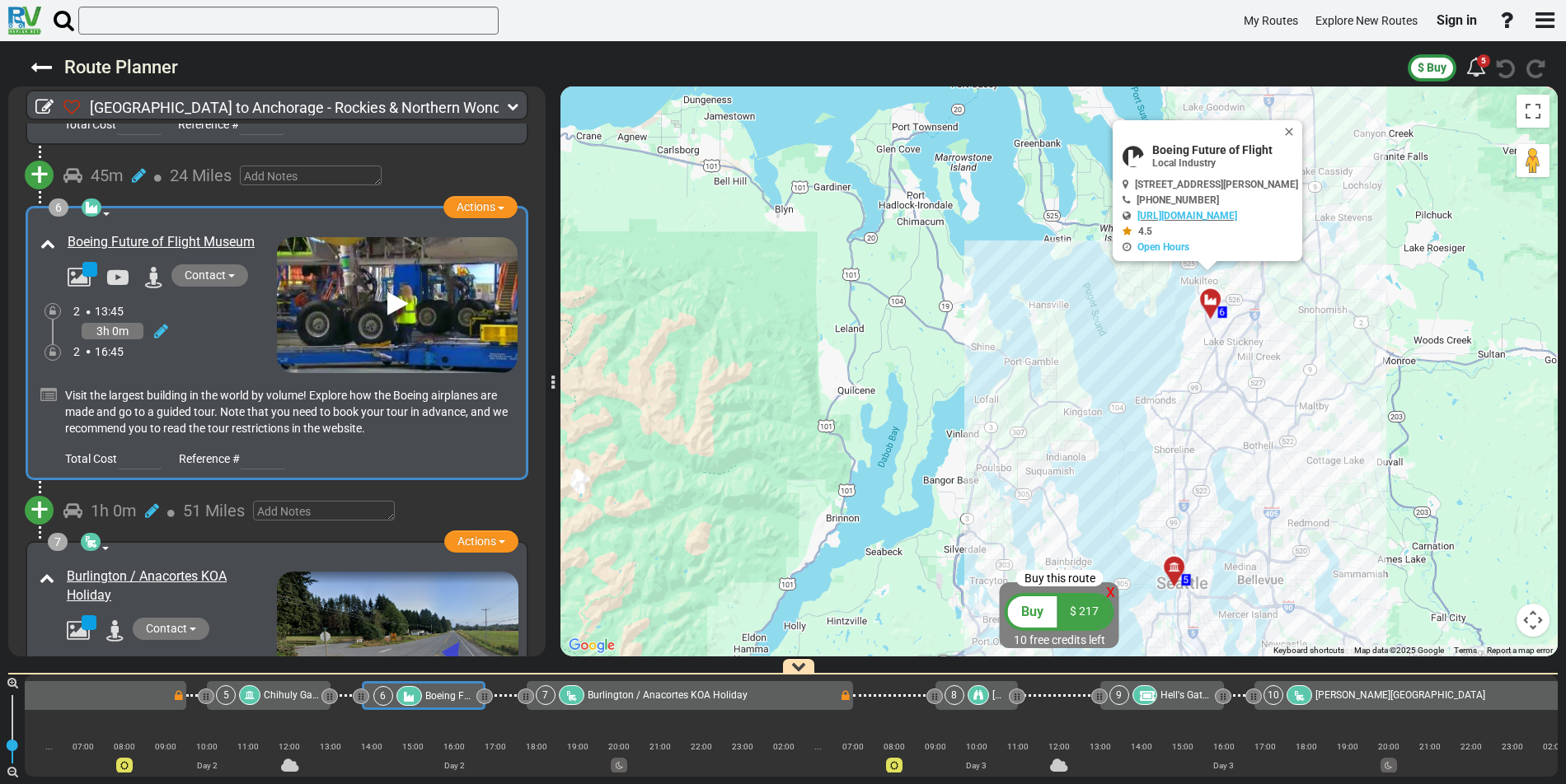
scroll to position [0, 738]
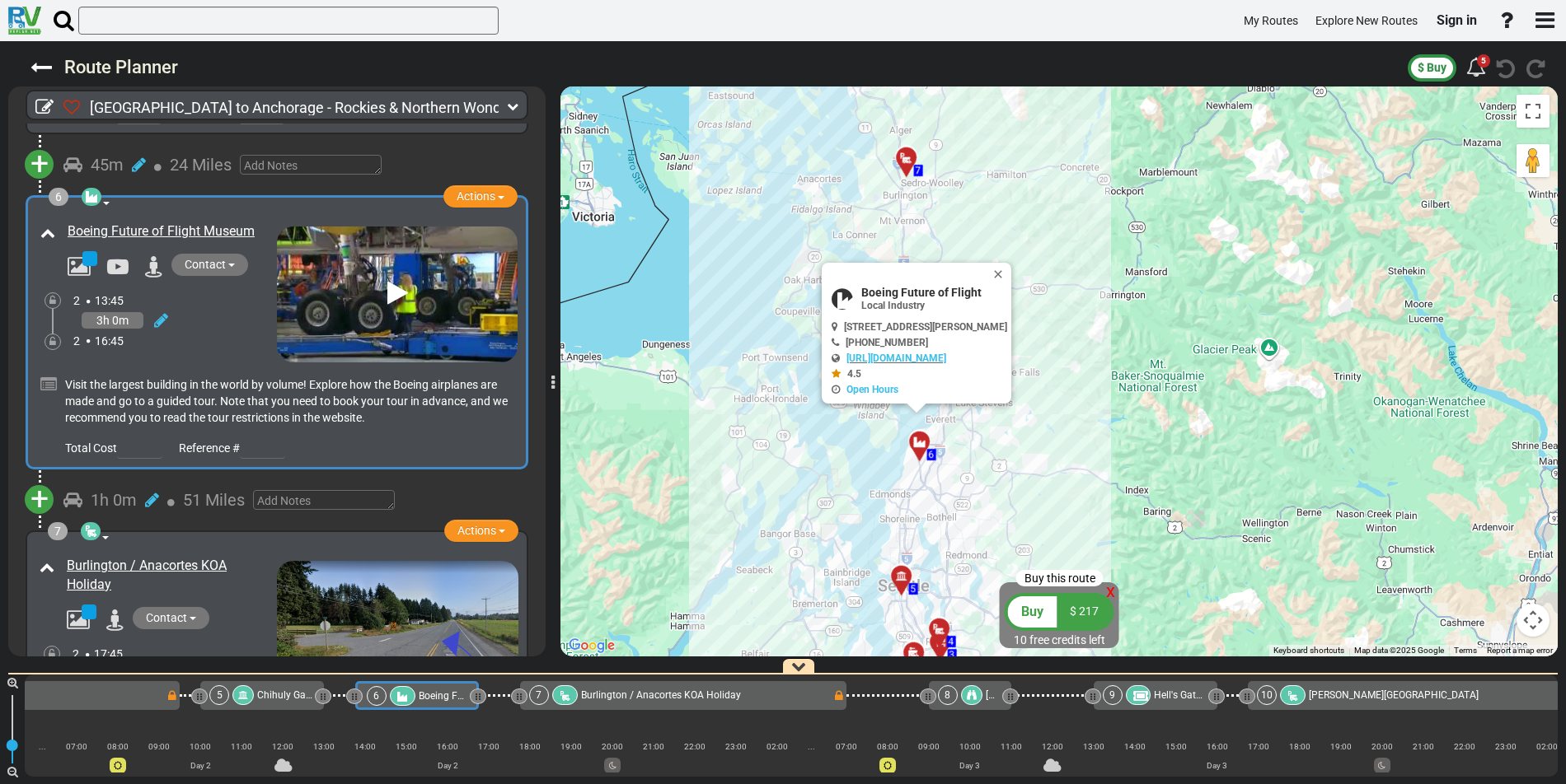
drag, startPoint x: 1155, startPoint y: 369, endPoint x: 930, endPoint y: 496, distance: 258.4
click at [930, 496] on div "To activate drag with keyboard, press Alt + Enter. Once in keyboard drag state,…" at bounding box center [1059, 371] width 998 height 570
click at [1044, 434] on div "To activate drag with keyboard, press Alt + Enter. Once in keyboard drag state,…" at bounding box center [1059, 371] width 998 height 570
click at [1012, 276] on button "Close" at bounding box center [1002, 274] width 20 height 23
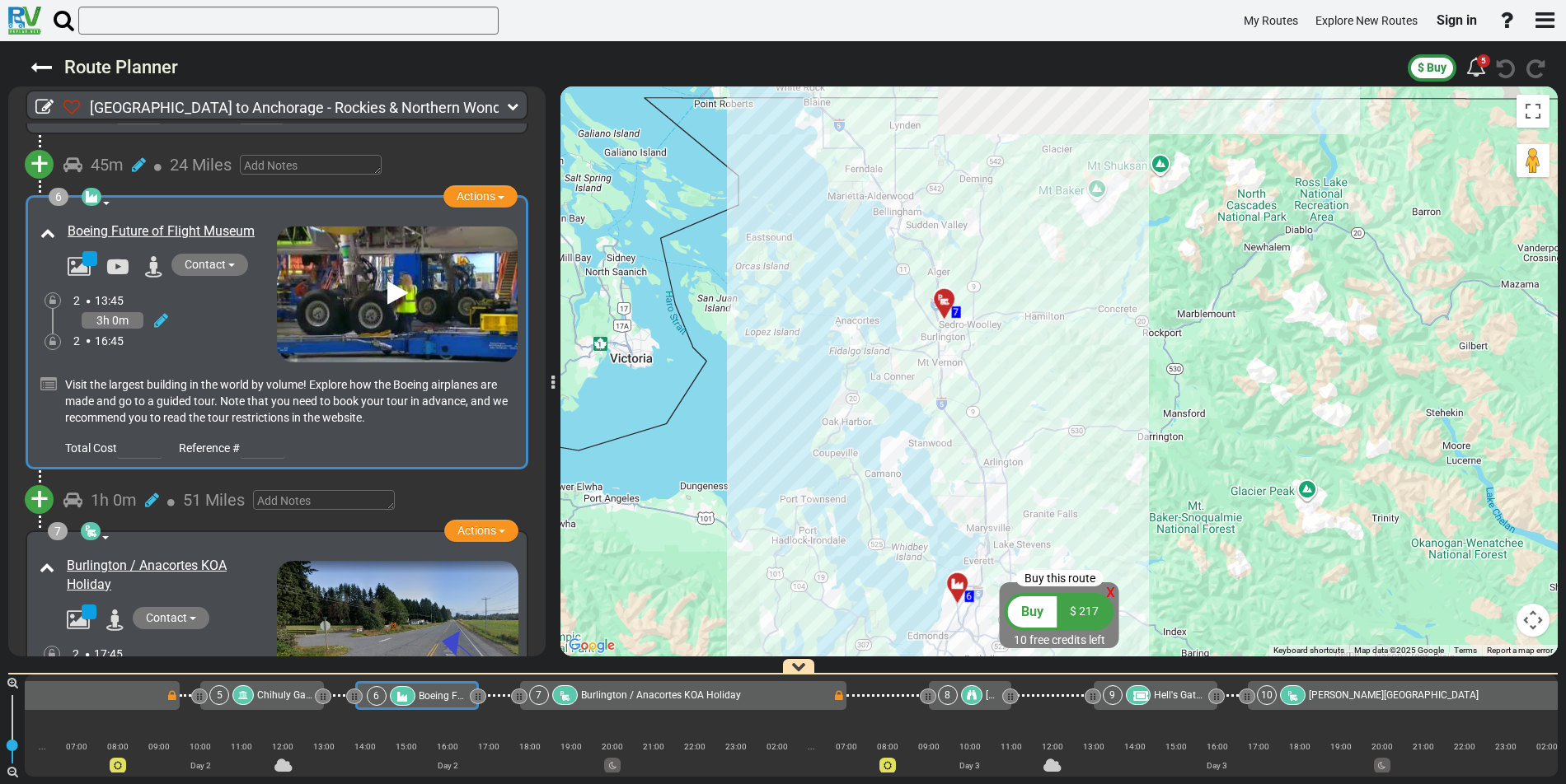
drag, startPoint x: 1001, startPoint y: 257, endPoint x: 1038, endPoint y: 400, distance: 147.7
click at [1038, 400] on div "To activate drag with keyboard, press Alt + Enter. Once in keyboard drag state,…" at bounding box center [1059, 371] width 998 height 570
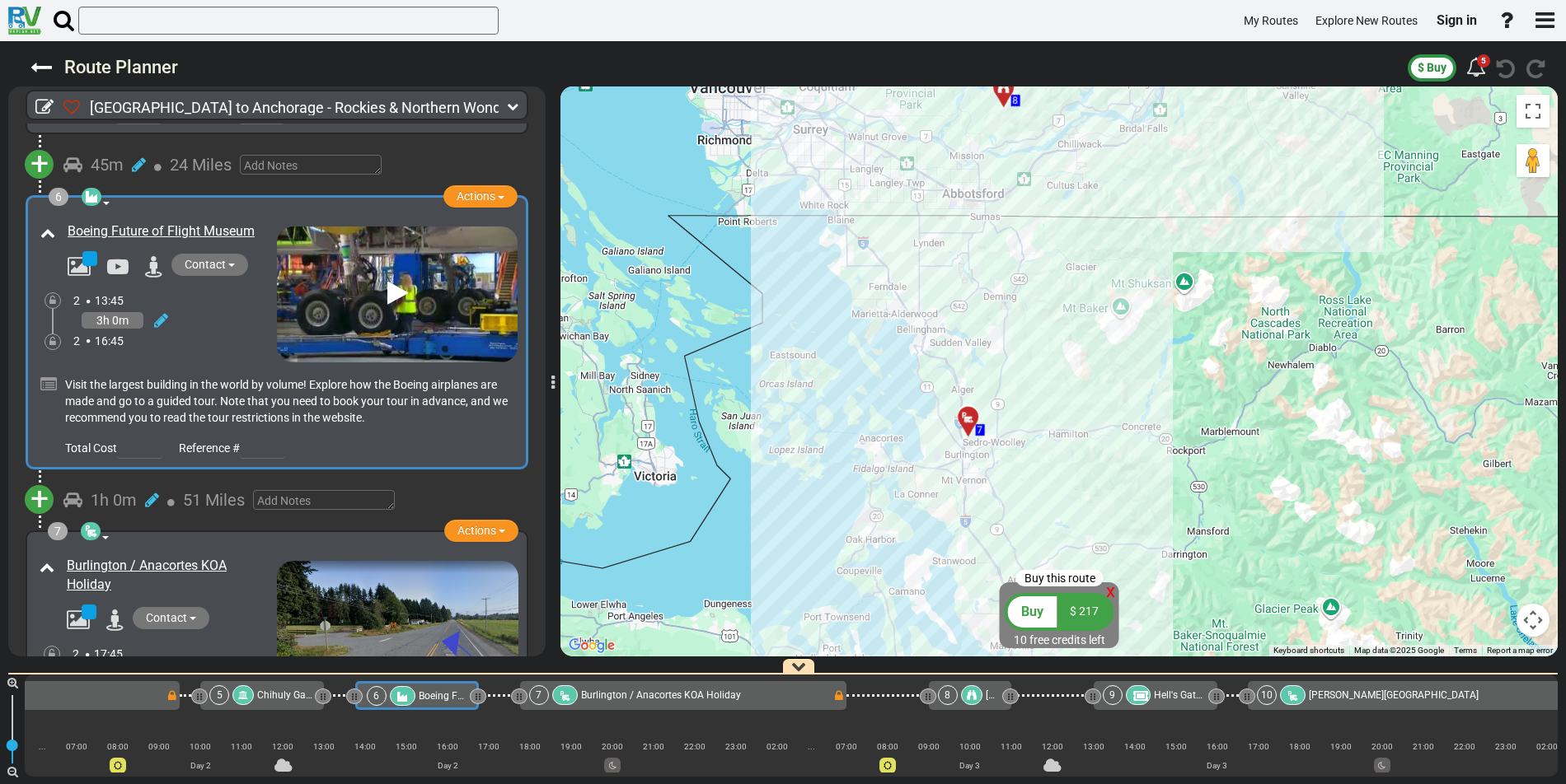
drag, startPoint x: 1009, startPoint y: 271, endPoint x: 1032, endPoint y: 391, distance: 122.2
click at [1032, 391] on div "To activate drag with keyboard, press Alt + Enter. Once in keyboard drag state,…" at bounding box center [1059, 371] width 998 height 570
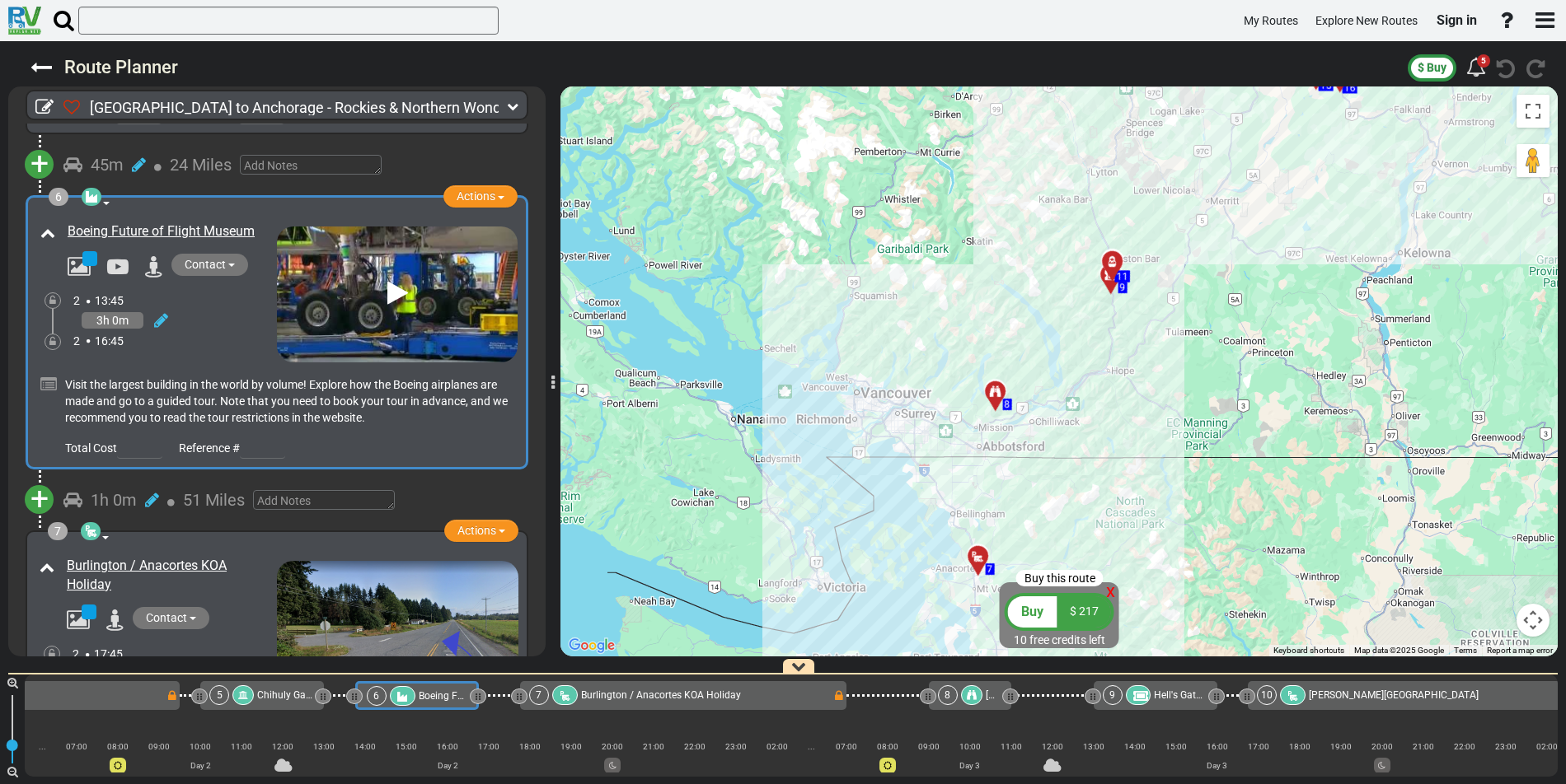
drag, startPoint x: 1125, startPoint y: 292, endPoint x: 1100, endPoint y: 463, distance: 172.8
click at [1100, 463] on div "To activate drag with keyboard, press Alt + Enter. Once in keyboard drag state,…" at bounding box center [1059, 371] width 998 height 570
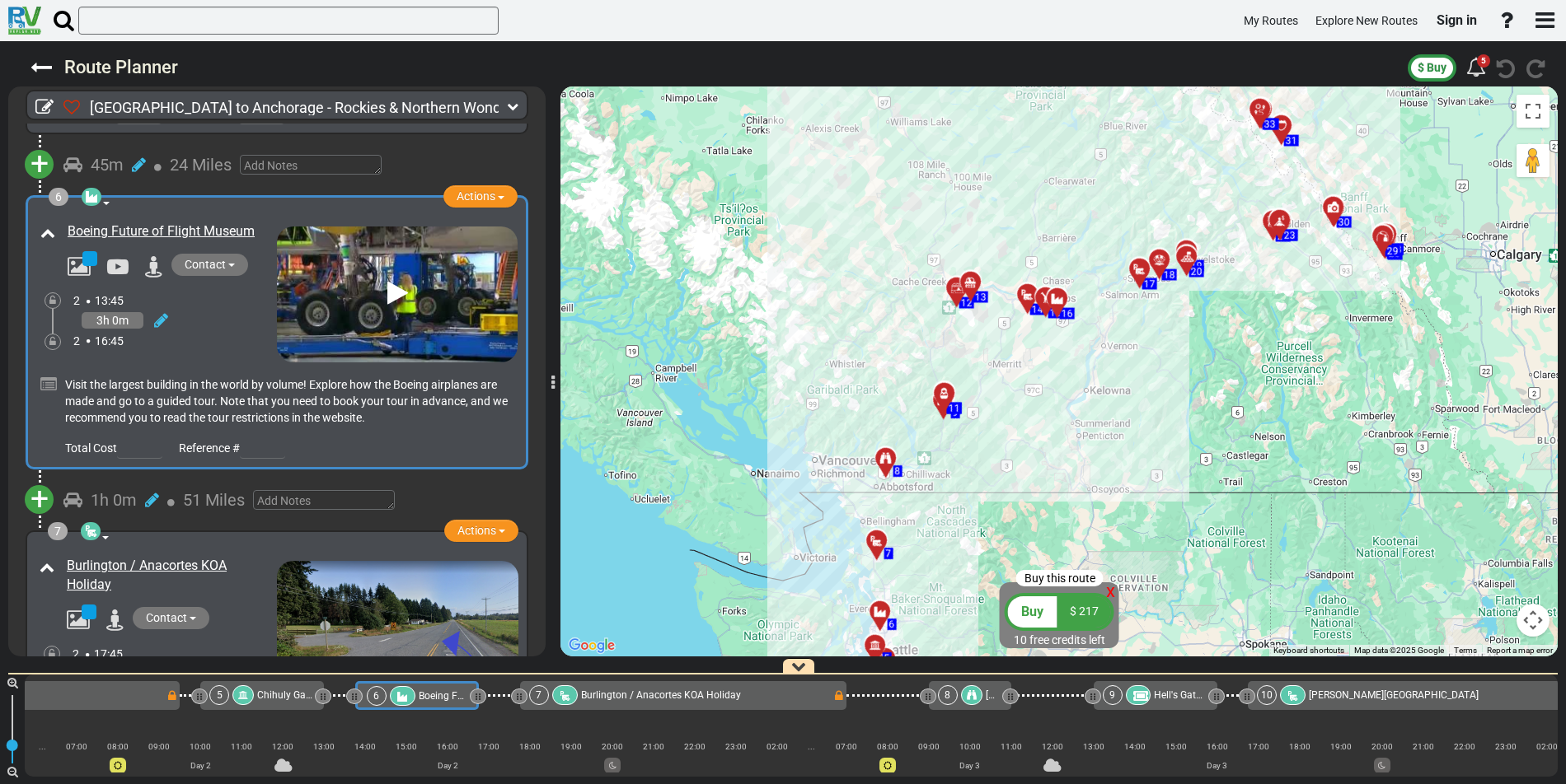
drag, startPoint x: 1027, startPoint y: 274, endPoint x: 903, endPoint y: 374, distance: 159.3
click at [903, 374] on div "To activate drag with keyboard, press Alt + Enter. Once in keyboard drag state,…" at bounding box center [1059, 371] width 998 height 570
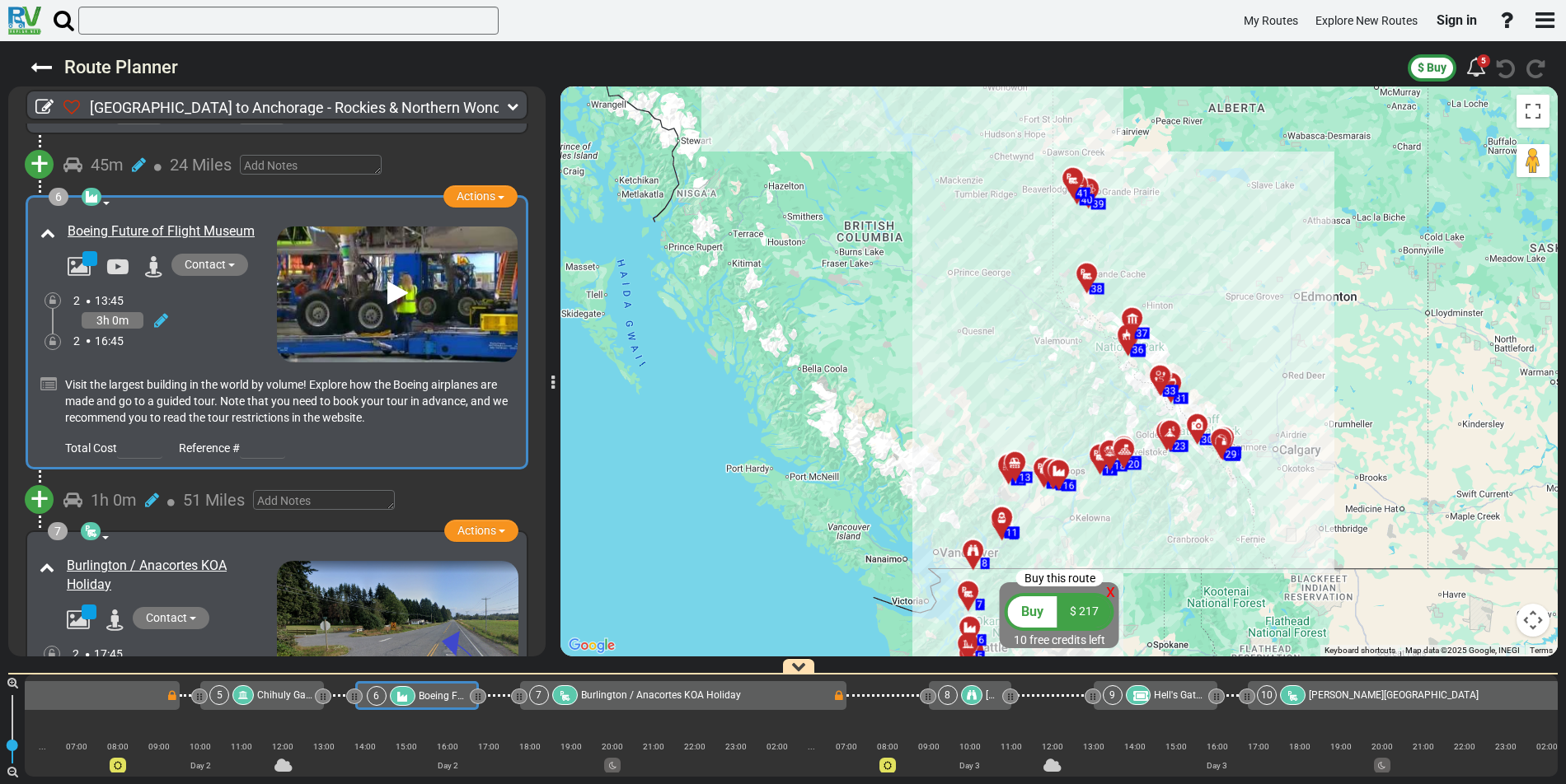
drag, startPoint x: 1073, startPoint y: 208, endPoint x: 1062, endPoint y: 376, distance: 168.4
click at [1062, 376] on div "To activate drag with keyboard, press Alt + Enter. Once in keyboard drag state,…" at bounding box center [1059, 371] width 998 height 570
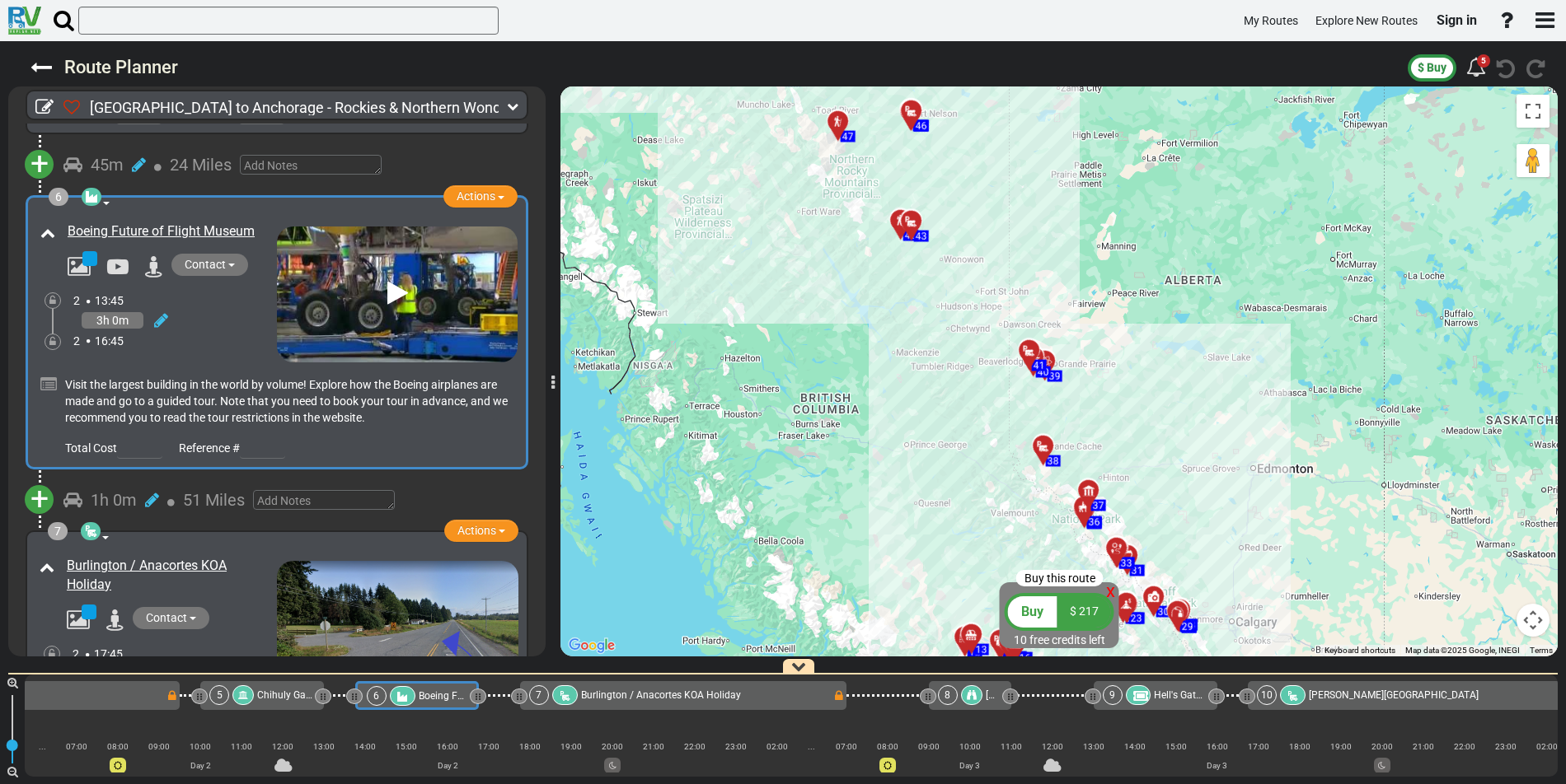
drag, startPoint x: 1026, startPoint y: 262, endPoint x: 983, endPoint y: 437, distance: 180.2
click at [983, 437] on div "To activate drag with keyboard, press Alt + Enter. Once in keyboard drag state,…" at bounding box center [1059, 371] width 998 height 570
click at [914, 218] on icon at bounding box center [911, 221] width 17 height 13
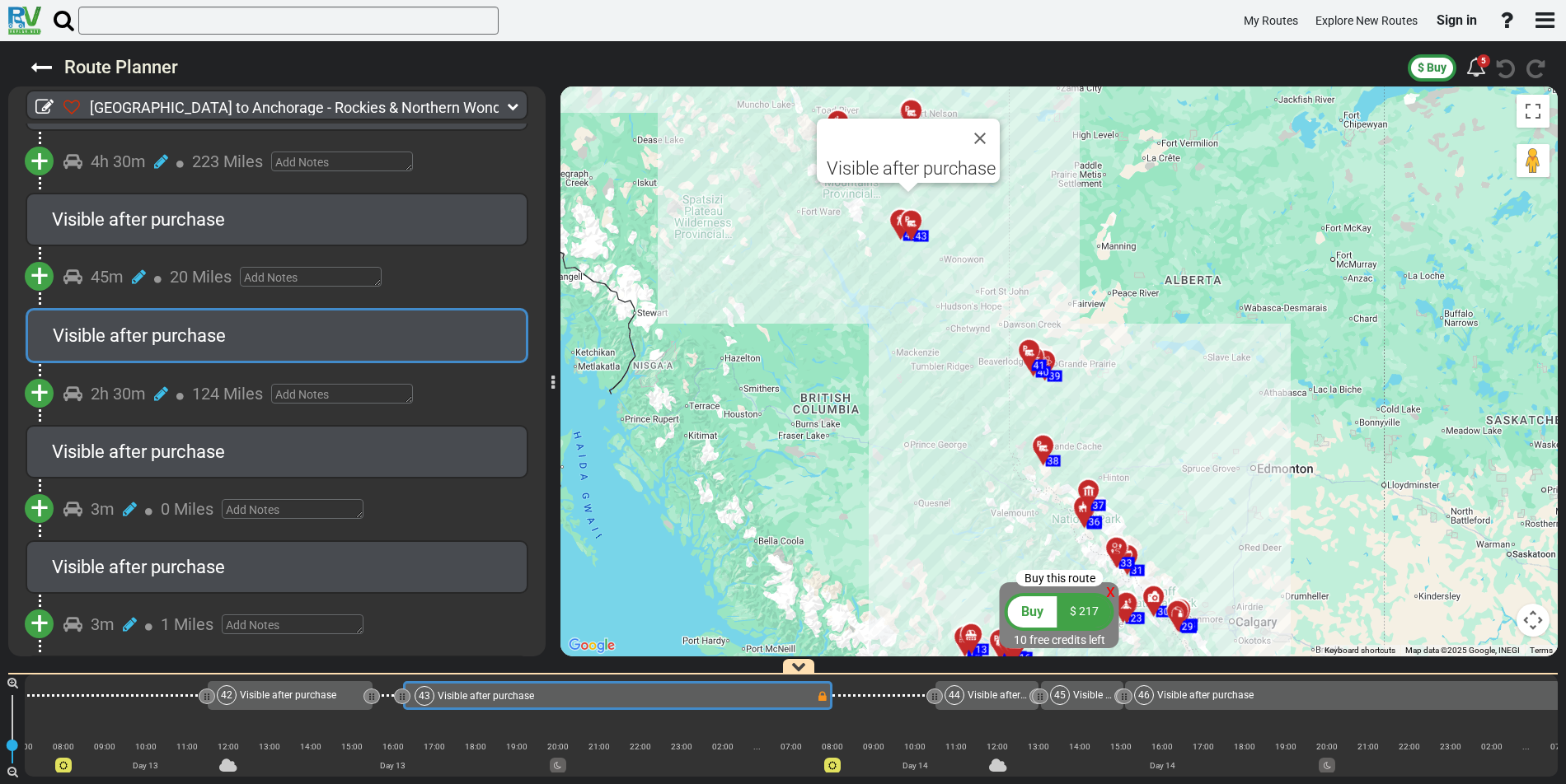
scroll to position [0, 9304]
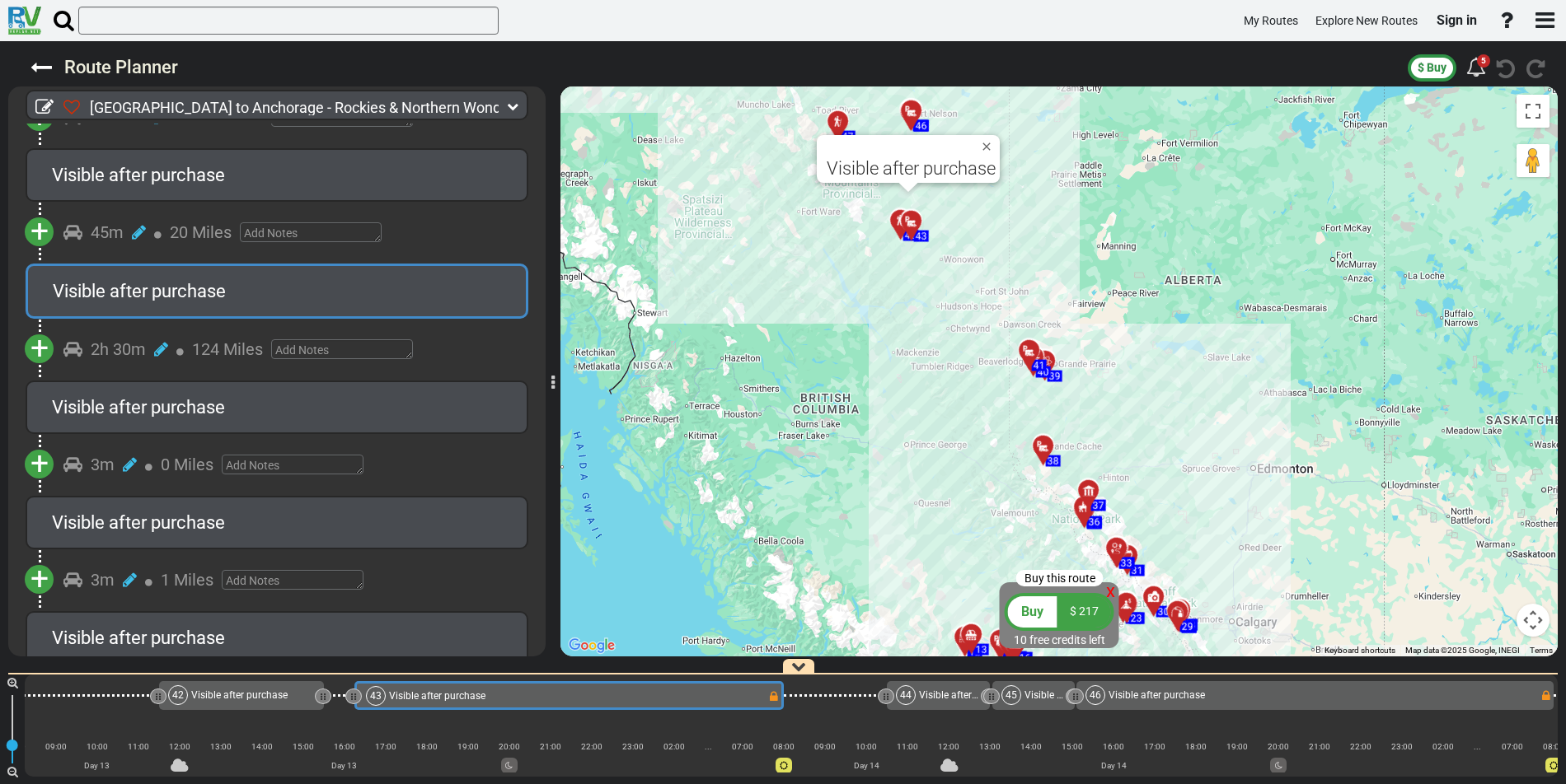
click at [277, 279] on div "Visible after purchase" at bounding box center [277, 291] width 448 height 26
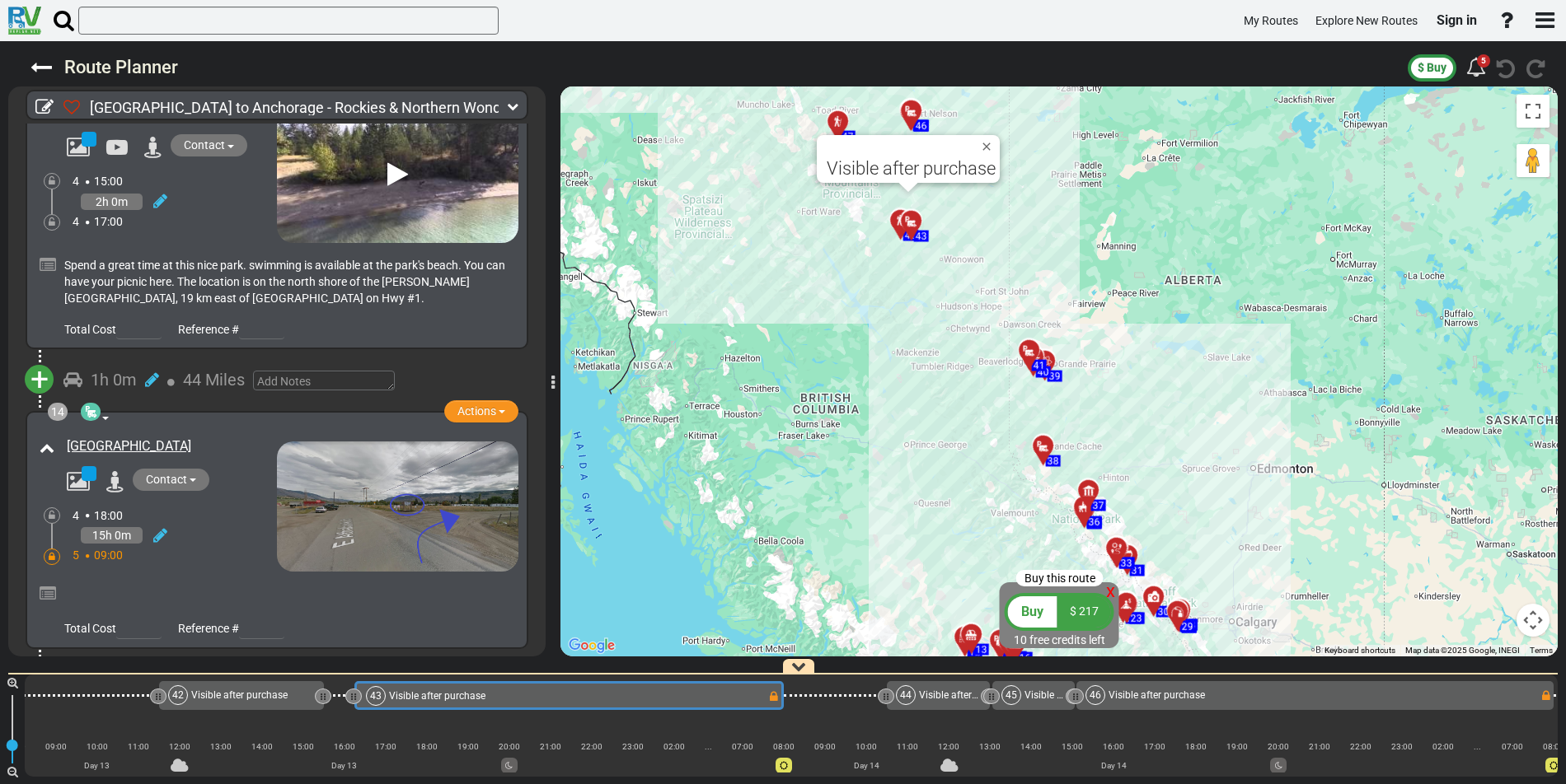
scroll to position [3886, 0]
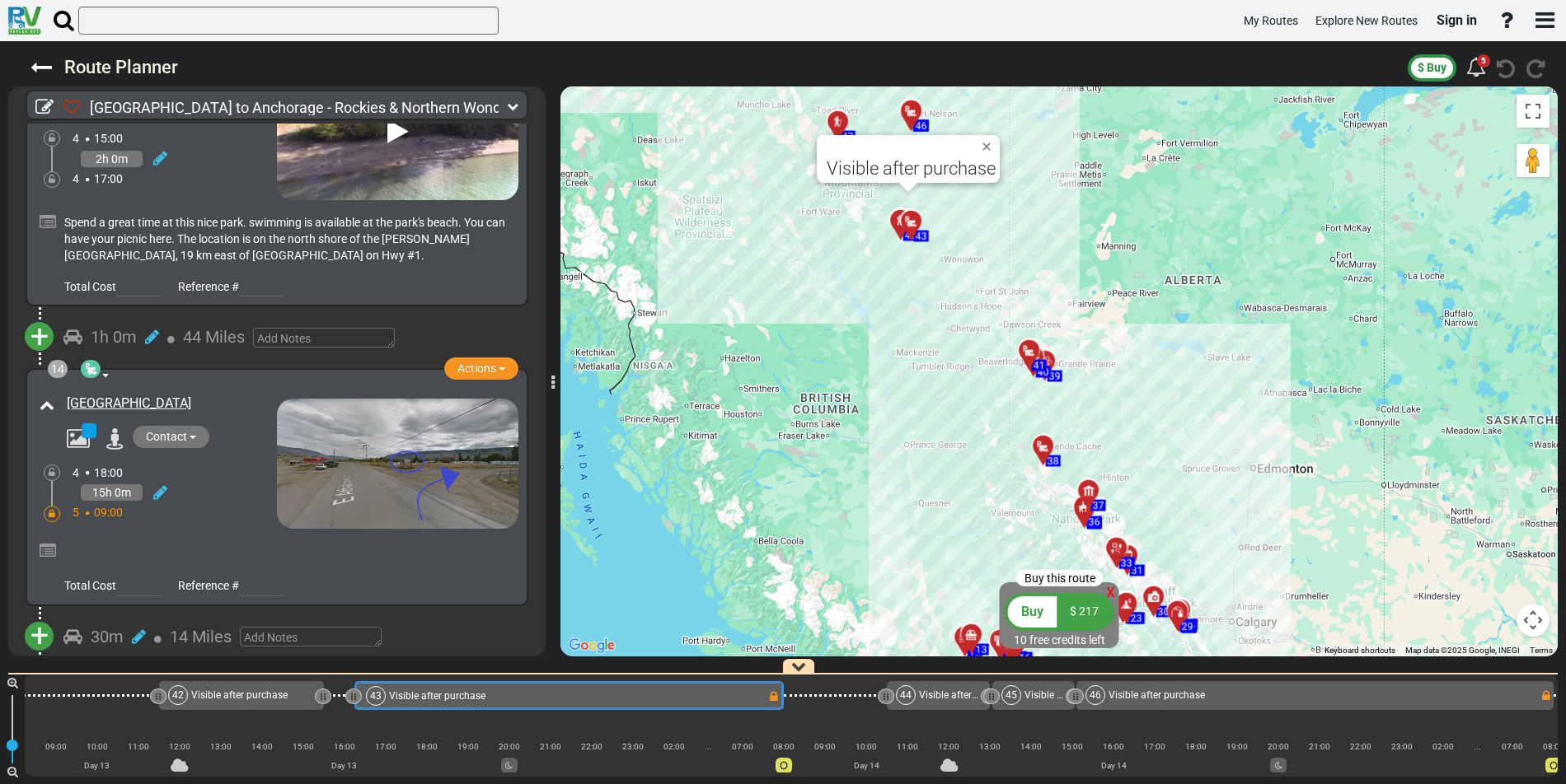
click at [387, 432] on img at bounding box center [398, 463] width 242 height 130
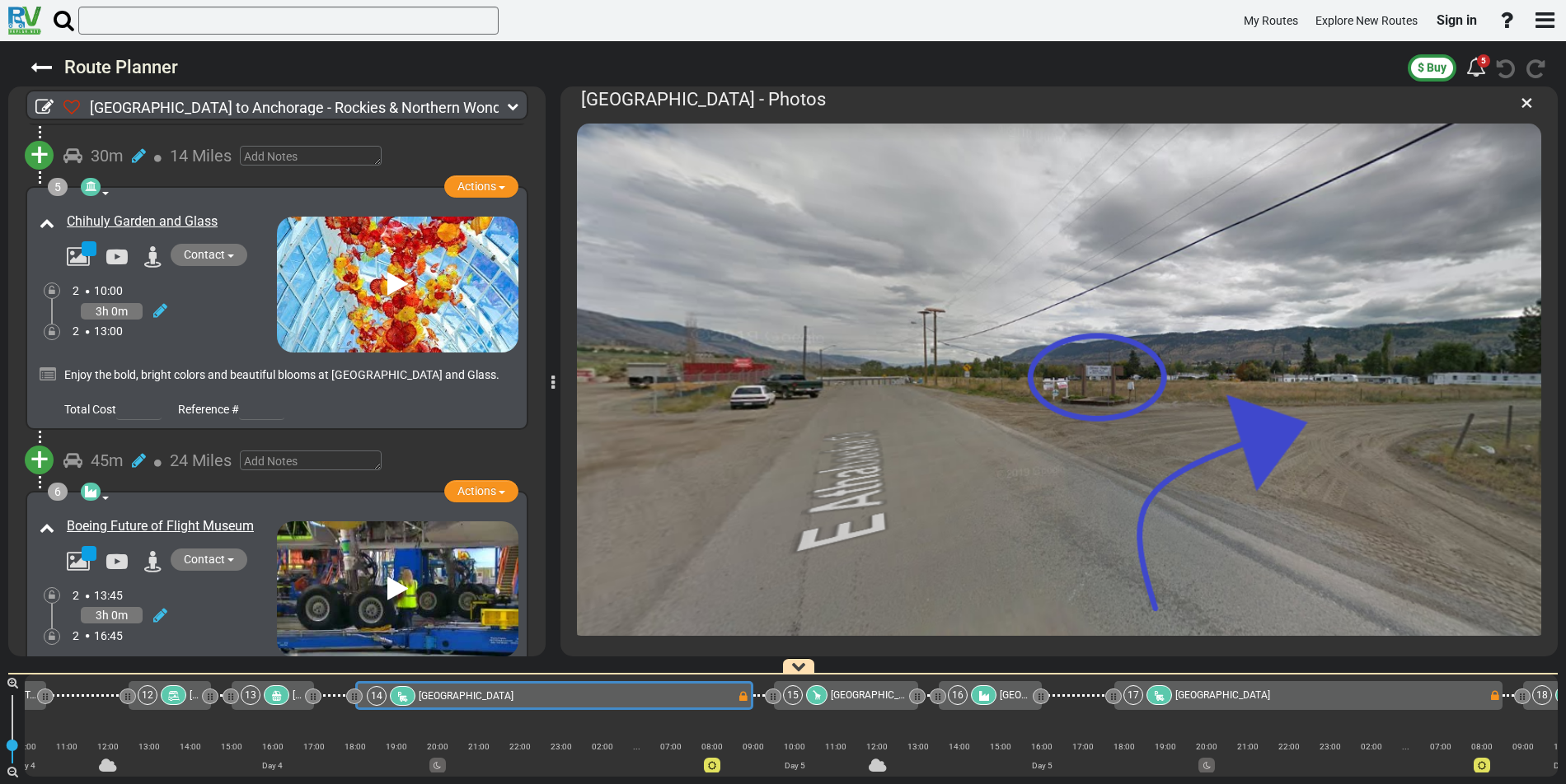
scroll to position [0, 0]
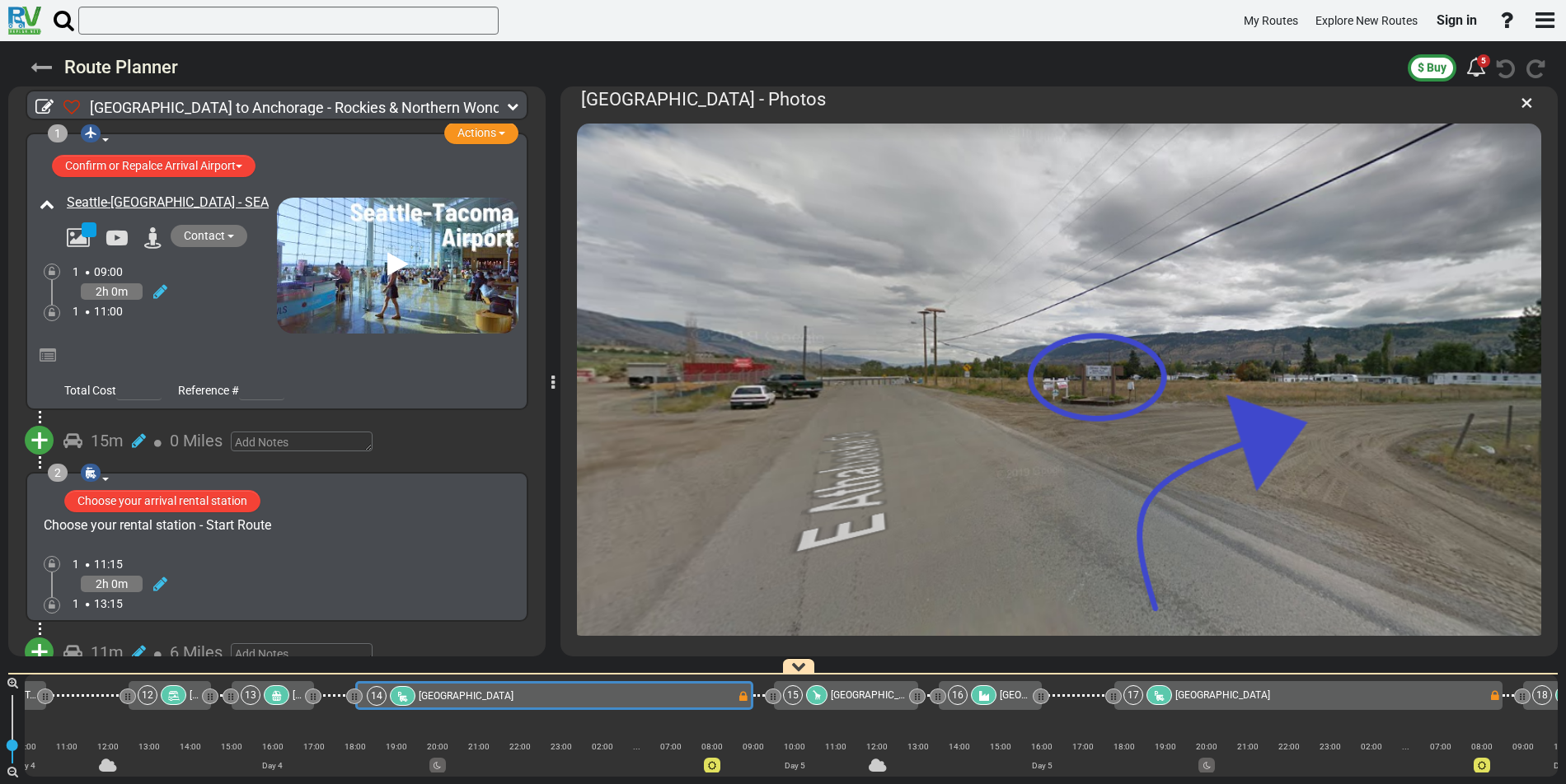
click at [34, 57] on icon at bounding box center [42, 67] width 22 height 22
click at [40, 65] on icon at bounding box center [42, 67] width 22 height 22
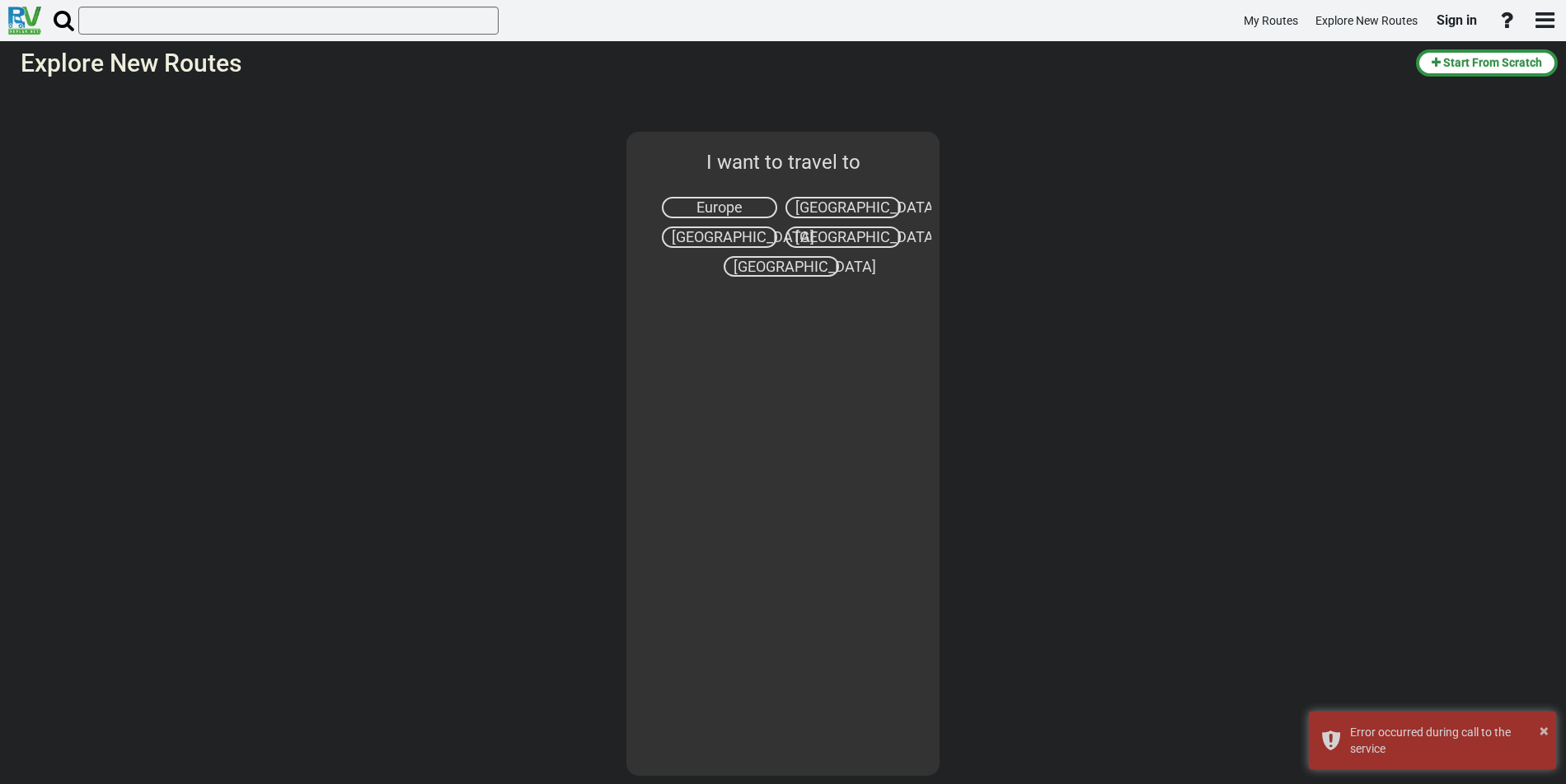
click at [740, 207] on span "Europe" at bounding box center [719, 206] width 47 height 17
select select "number:1"
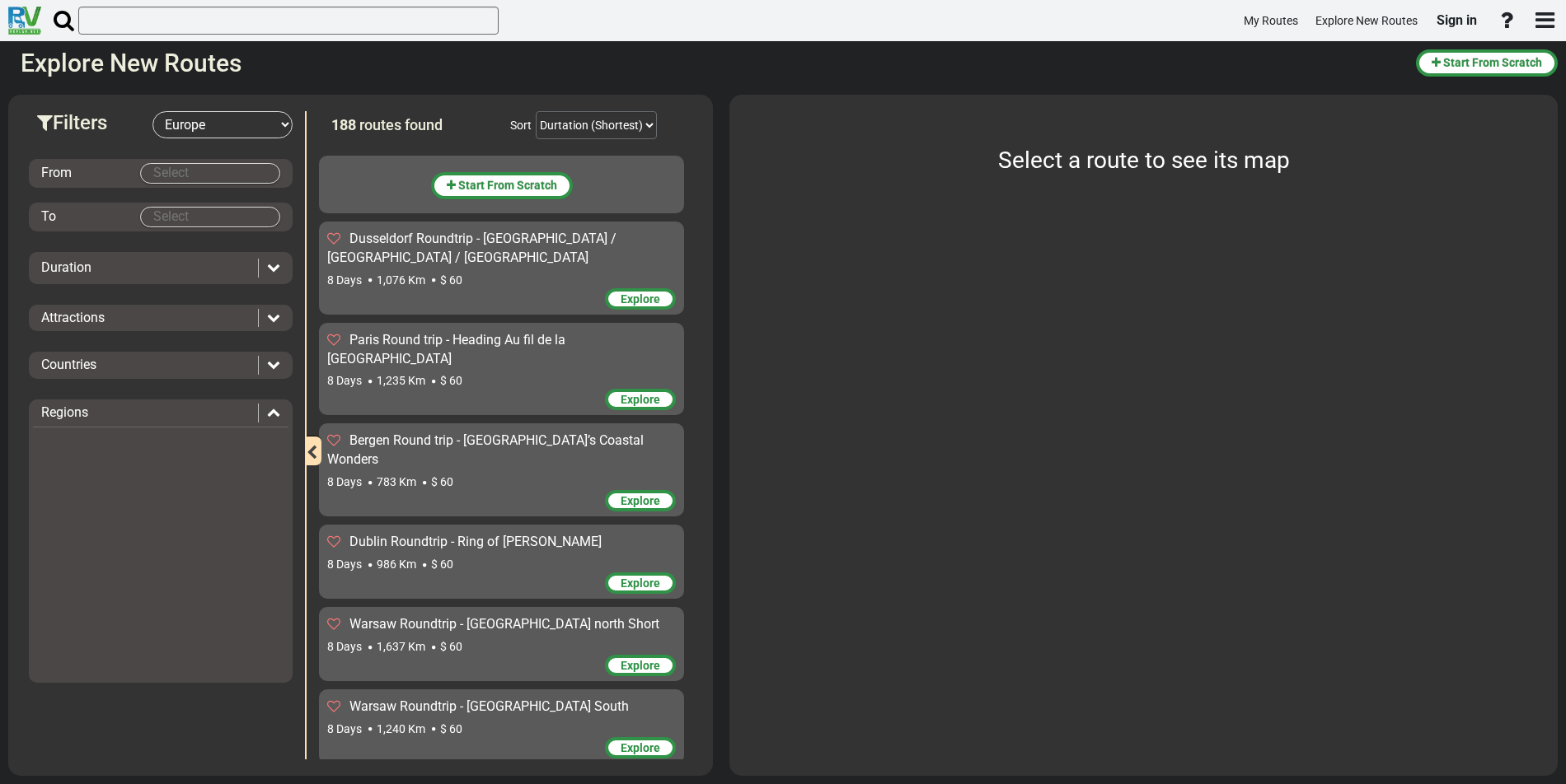
click at [639, 300] on span "Explore" at bounding box center [641, 298] width 40 height 13
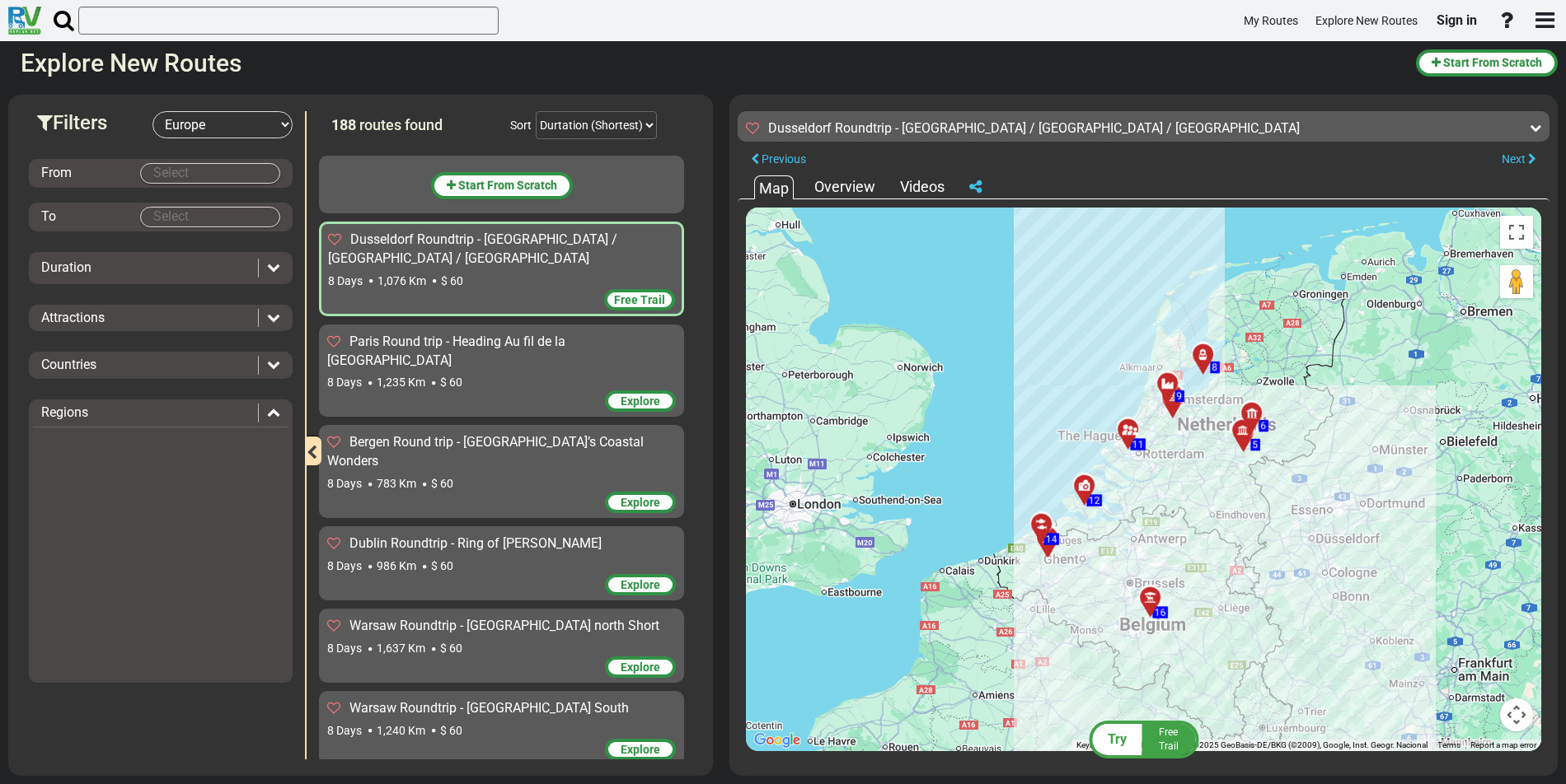
scroll to position [1, 0]
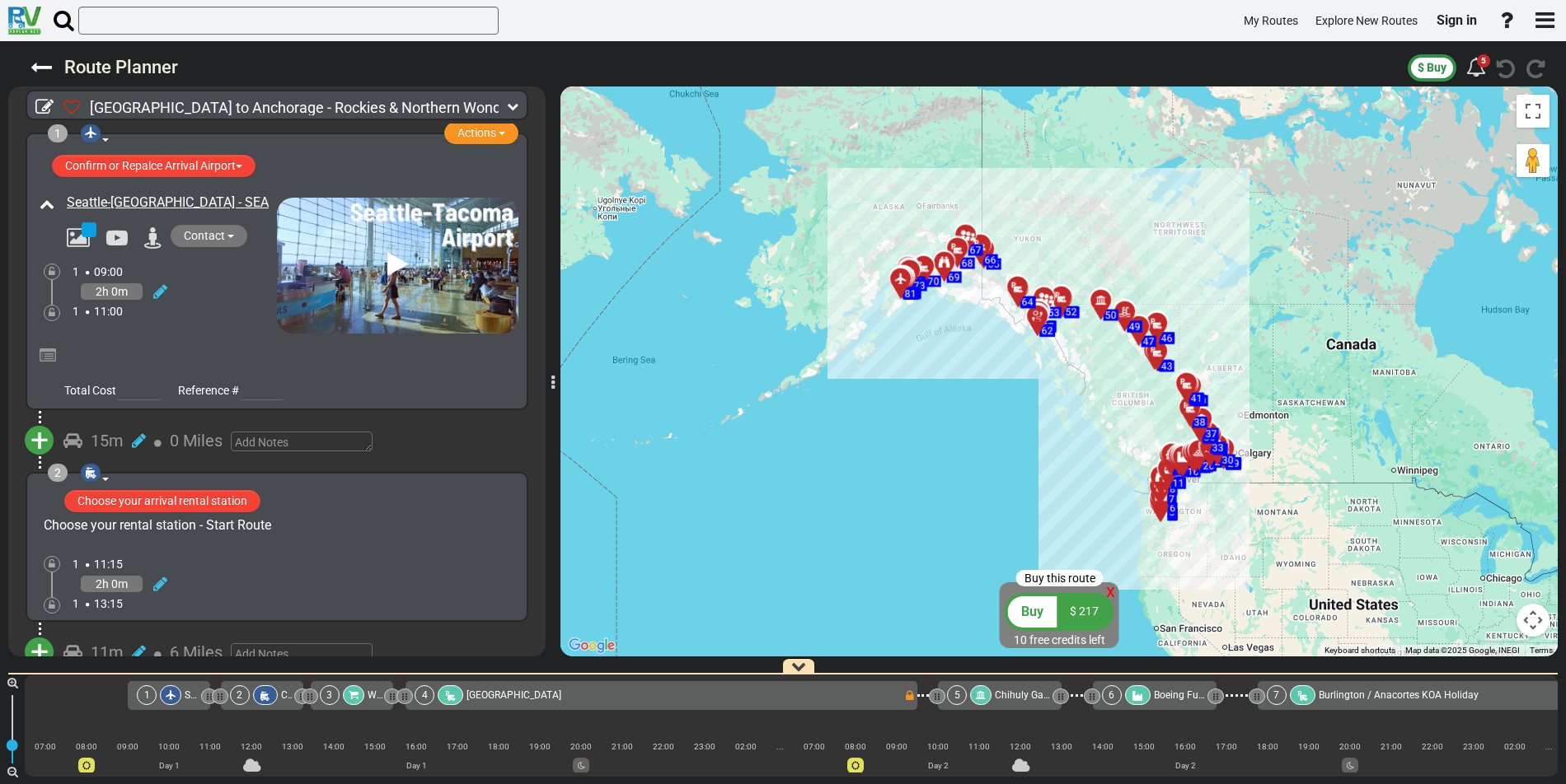
click at [420, 103] on span "[GEOGRAPHIC_DATA] to Anchorage - Rockies & Northern Wonders Road Trip" at bounding box center [338, 107] width 497 height 17
click at [518, 111] on icon at bounding box center [513, 106] width 12 height 12
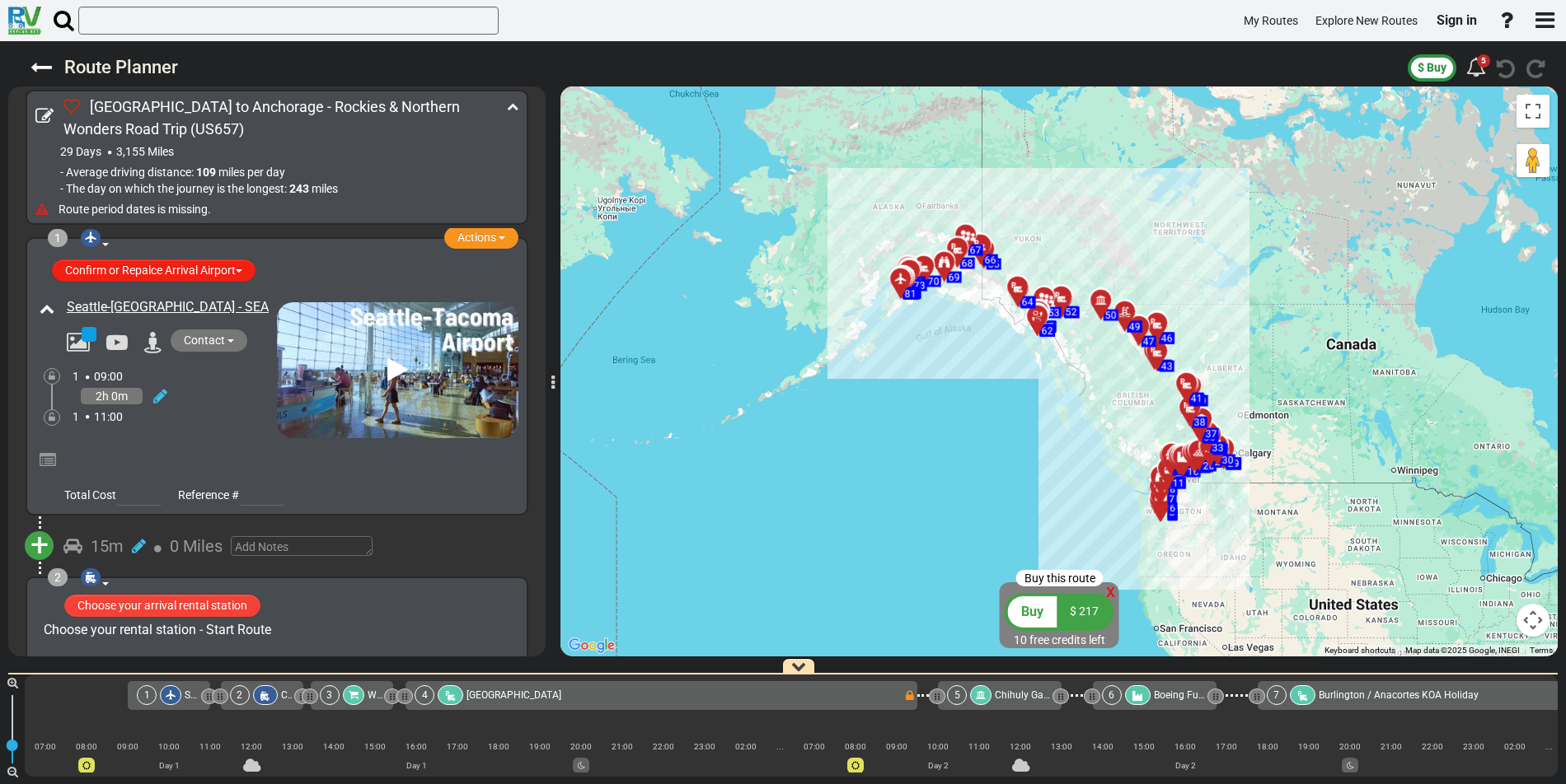
click at [207, 269] on button "Confirm or Repalce Arrival Airport" at bounding box center [153, 271] width 203 height 22
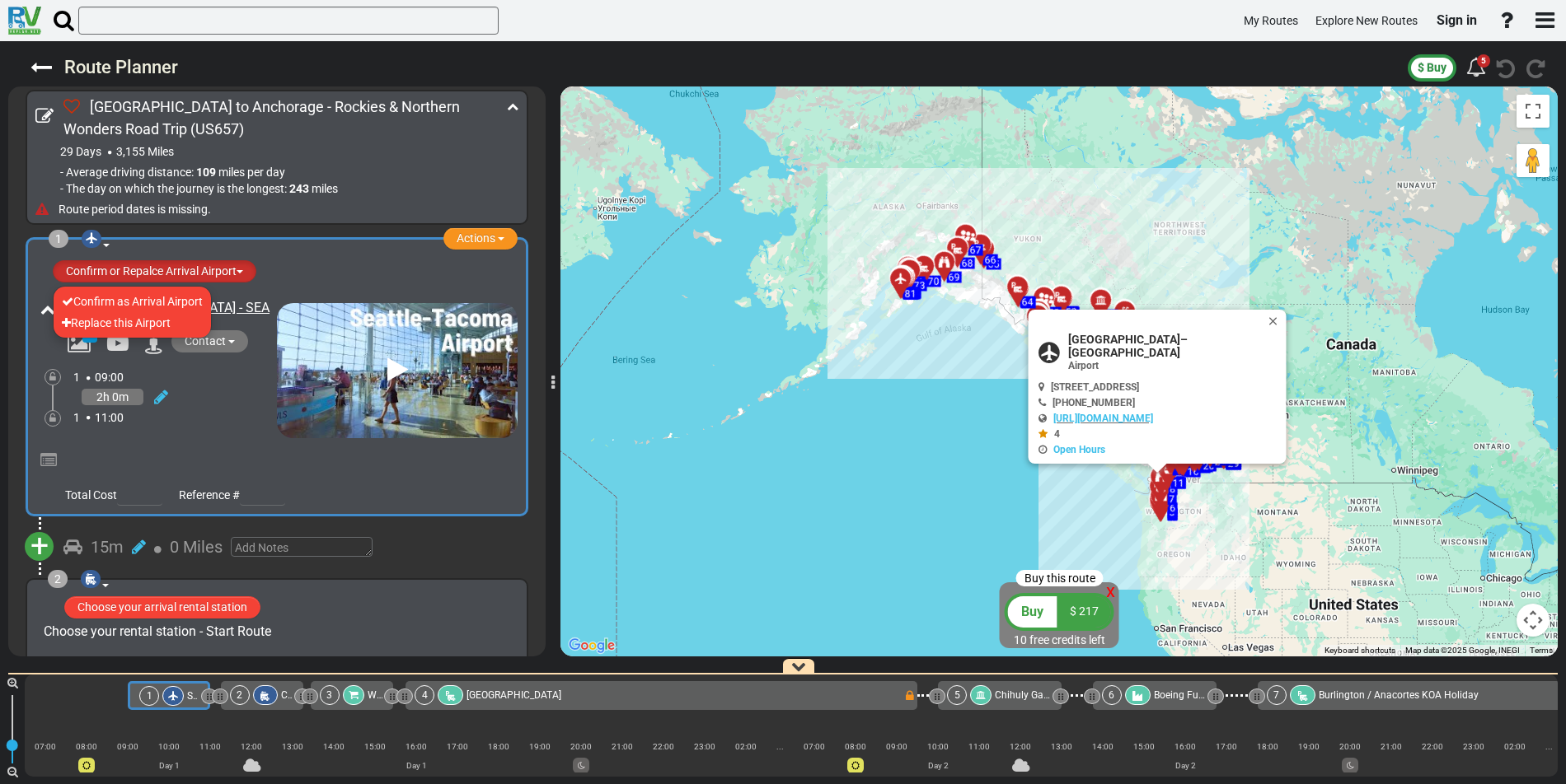
click at [393, 370] on icon at bounding box center [398, 370] width 21 height 27
